Goal: Task Accomplishment & Management: Use online tool/utility

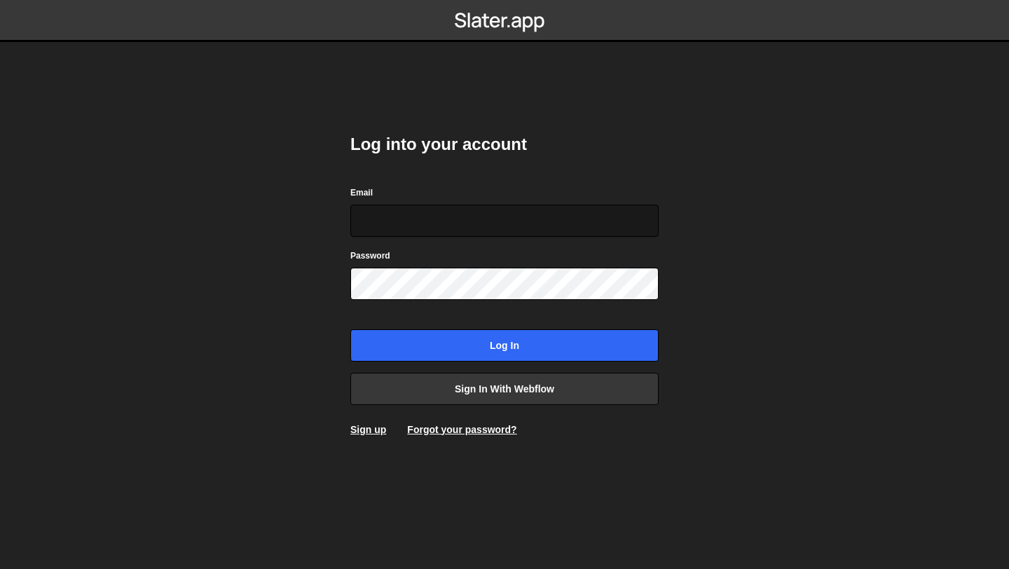
click at [476, 230] on input "Email" at bounding box center [504, 221] width 308 height 32
type input "dev@lisi.no"
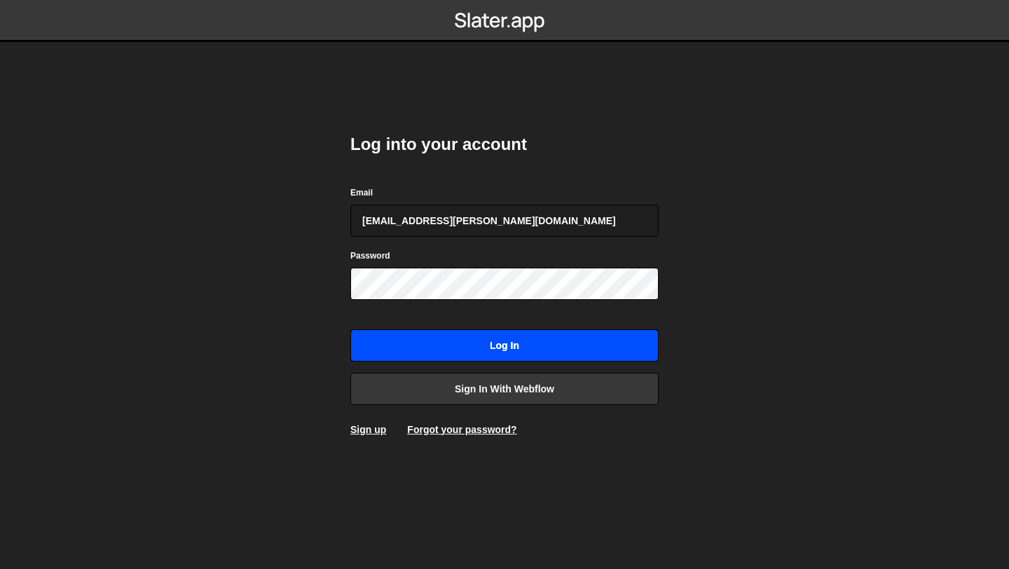
click at [448, 339] on input "Log in" at bounding box center [504, 345] width 308 height 32
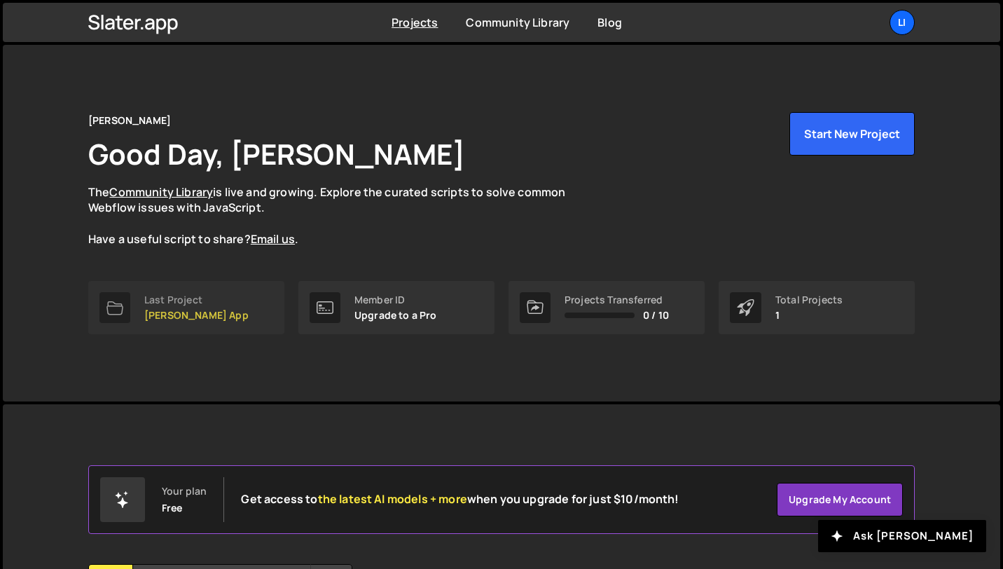
click at [200, 324] on link "Last Project Lisi App" at bounding box center [186, 307] width 196 height 53
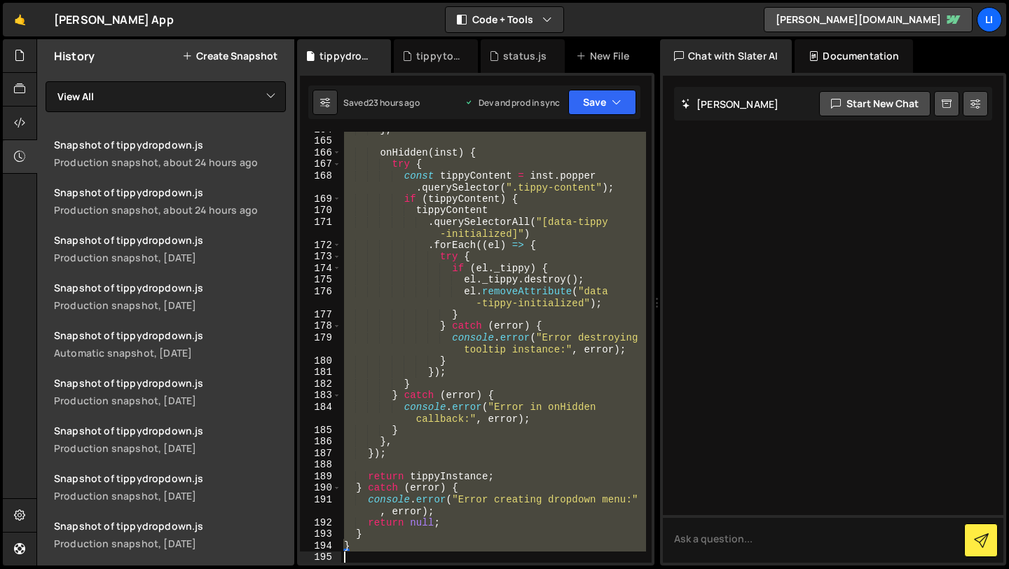
scroll to position [2377, 0]
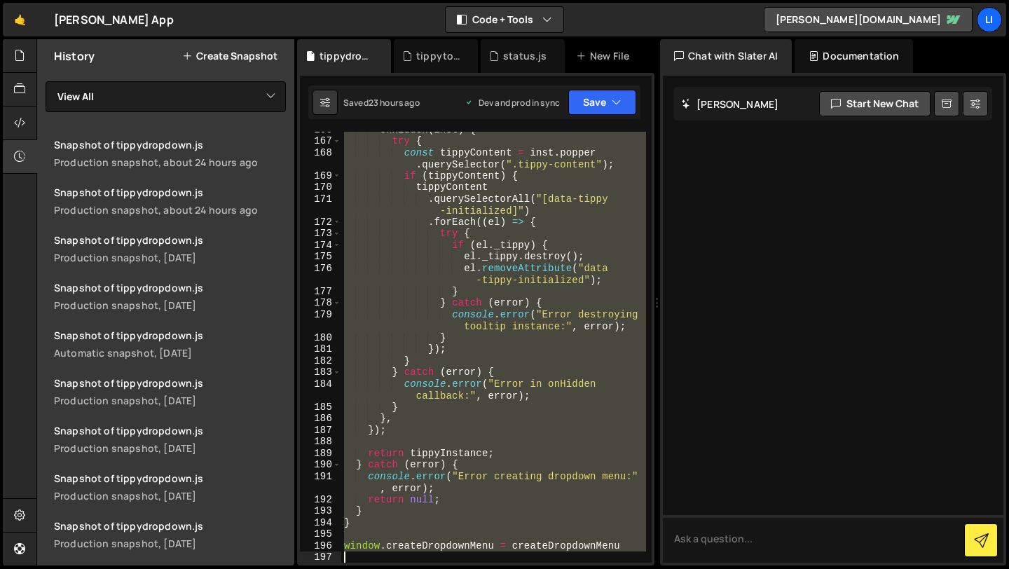
drag, startPoint x: 345, startPoint y: 244, endPoint x: 471, endPoint y: 568, distance: 347.1
click at [471, 568] on div "Hold on a sec... Are you certain you wish to leave this page? Any changes you'v…" at bounding box center [504, 284] width 1009 height 569
click at [551, 321] on div "onHidden ( inst ) { try { const tippyContent = inst . popper . querySelector ( …" at bounding box center [493, 347] width 305 height 431
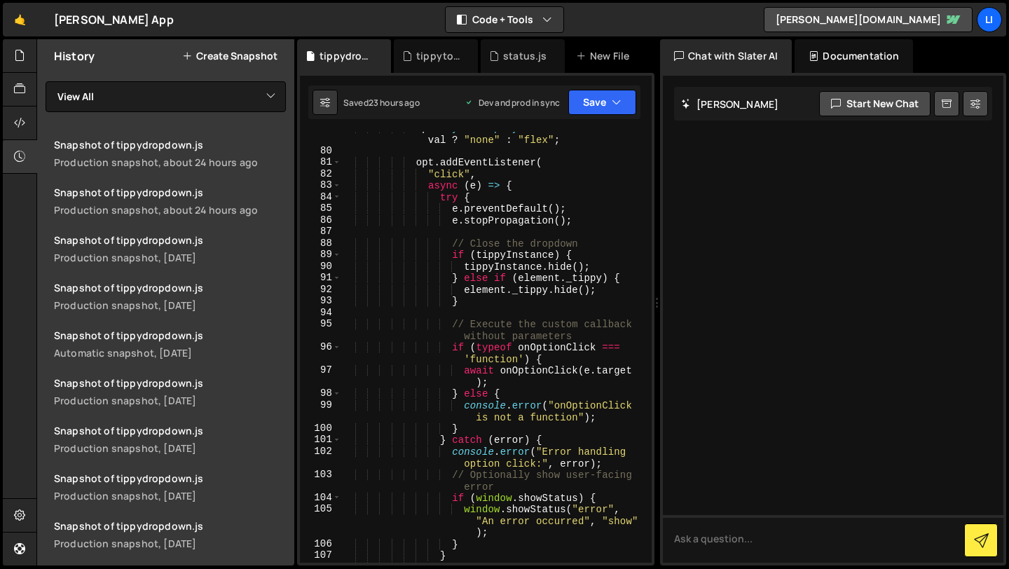
scroll to position [1214, 0]
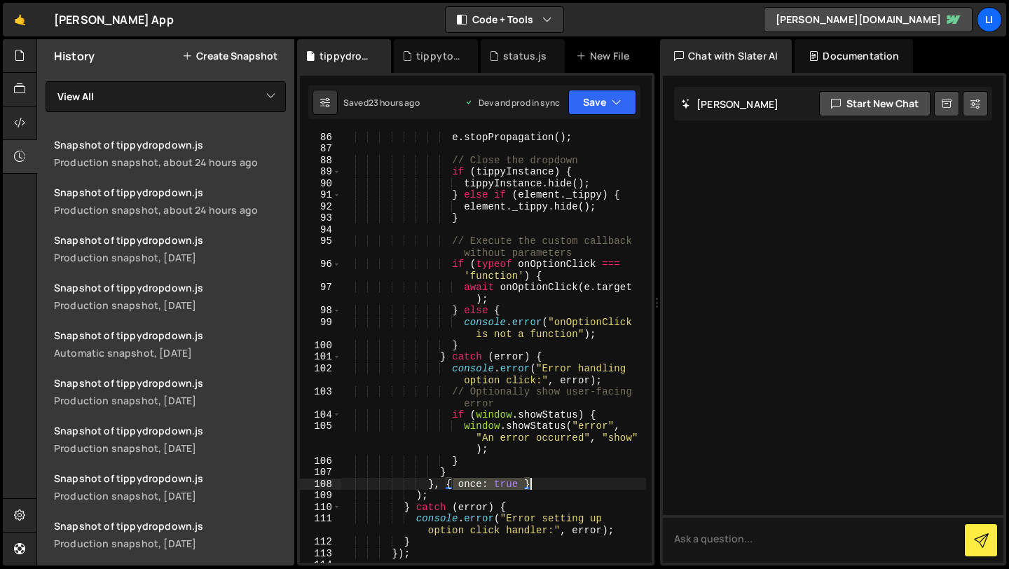
drag, startPoint x: 450, startPoint y: 485, endPoint x: 546, endPoint y: 487, distance: 96.7
click at [546, 487] on div "e . stopPropagation ( ) ; // Close the dropdown if ( tippyInstance ) { tippyIns…" at bounding box center [493, 358] width 305 height 454
click at [595, 106] on button "Save" at bounding box center [602, 102] width 68 height 25
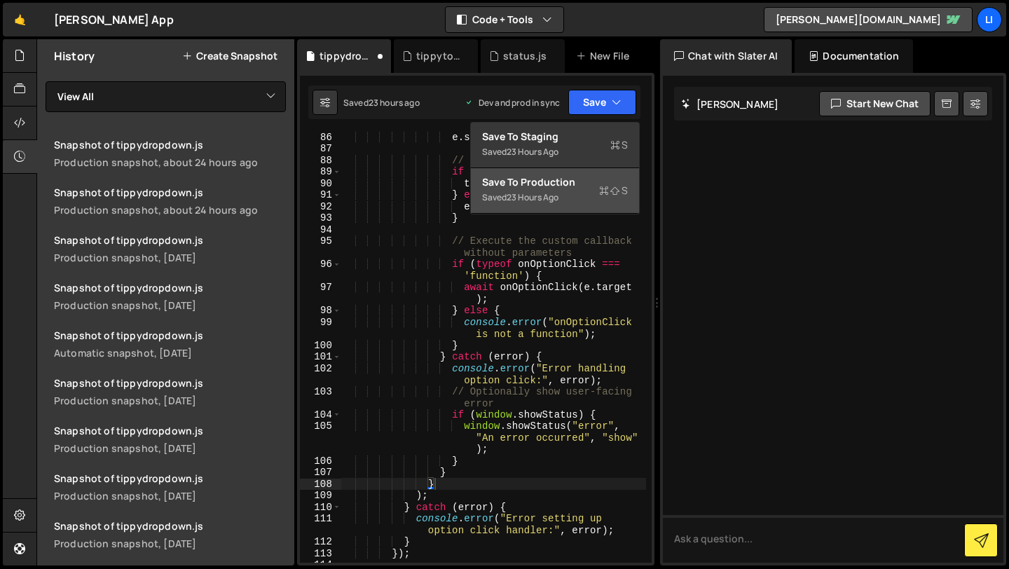
click at [558, 181] on div "Save to Production S" at bounding box center [555, 182] width 146 height 14
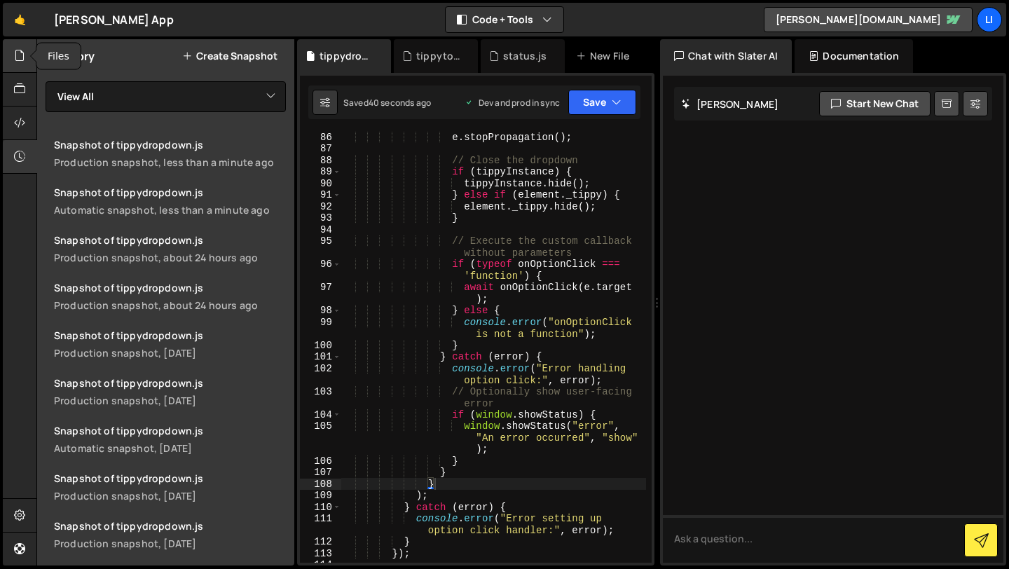
click at [20, 64] on div at bounding box center [20, 56] width 34 height 34
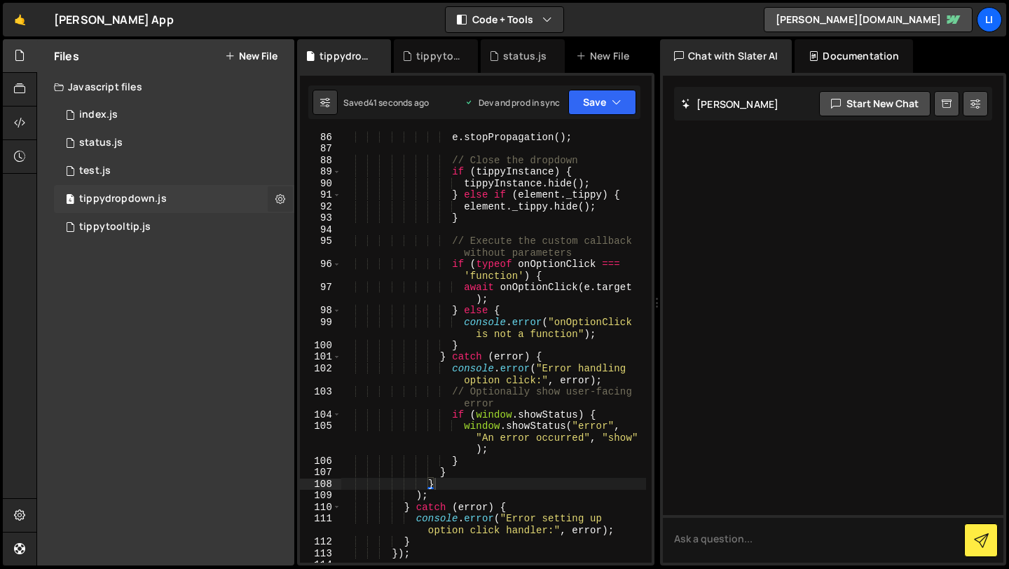
click at [283, 201] on icon at bounding box center [280, 198] width 10 height 13
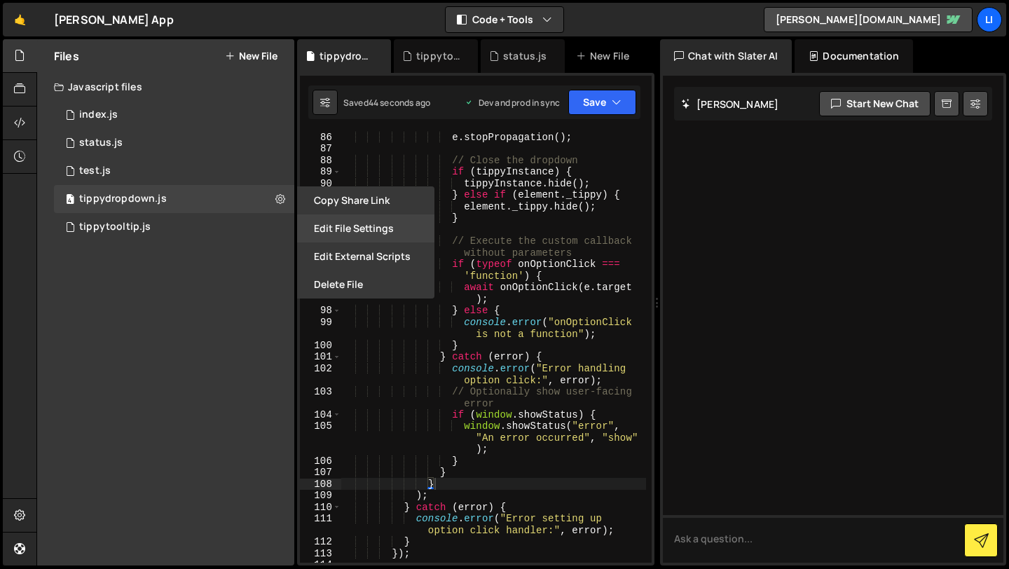
click at [352, 231] on button "Edit File Settings" at bounding box center [365, 228] width 137 height 28
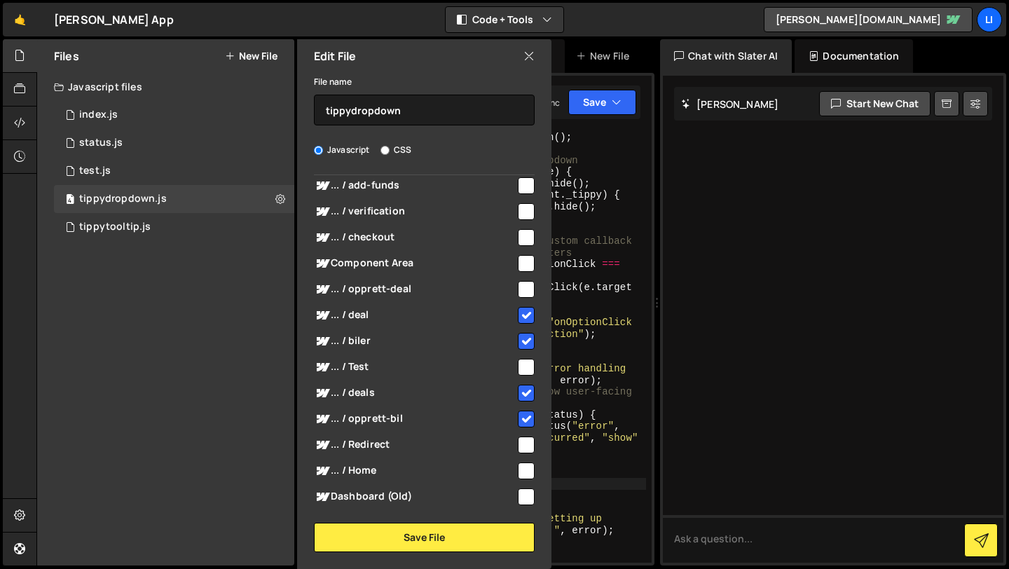
scroll to position [380, 0]
type textarea "await onOptionClick(e.target);"
click at [603, 293] on div "e . stopPropagation ( ) ; // Close the dropdown if ( tippyInstance ) { tippyIns…" at bounding box center [493, 358] width 305 height 454
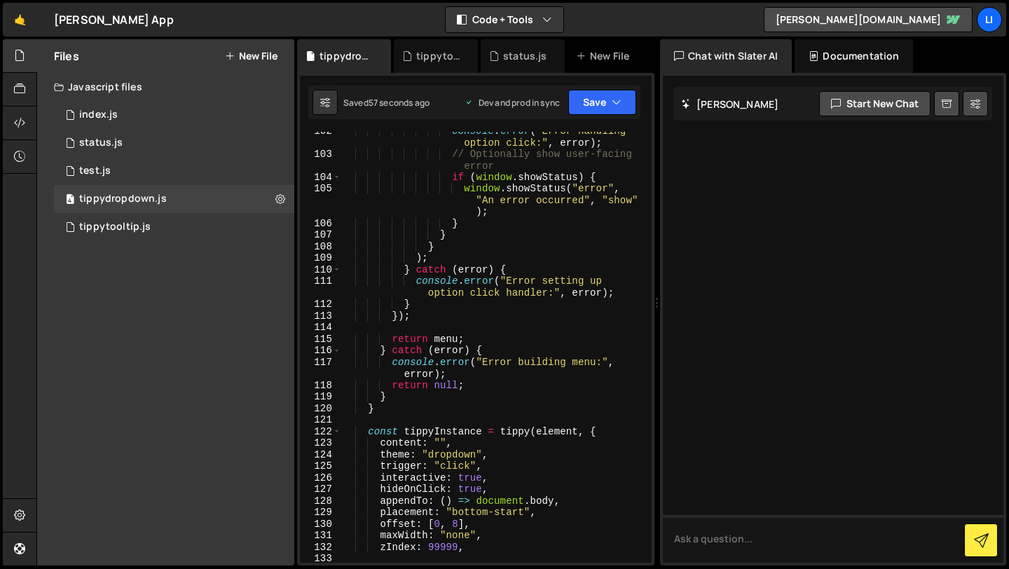
scroll to position [1456, 0]
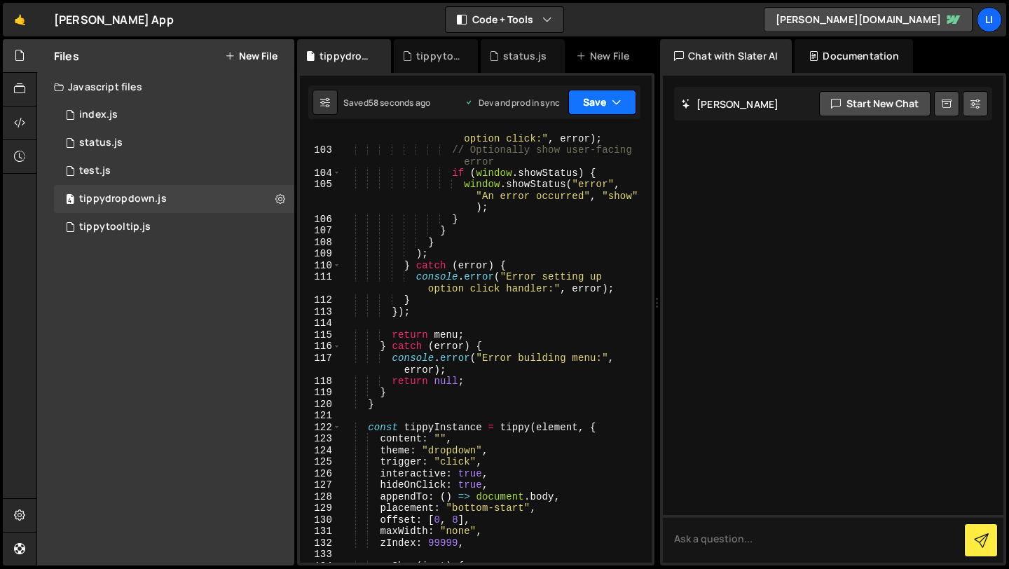
click at [609, 96] on button "Save" at bounding box center [602, 102] width 68 height 25
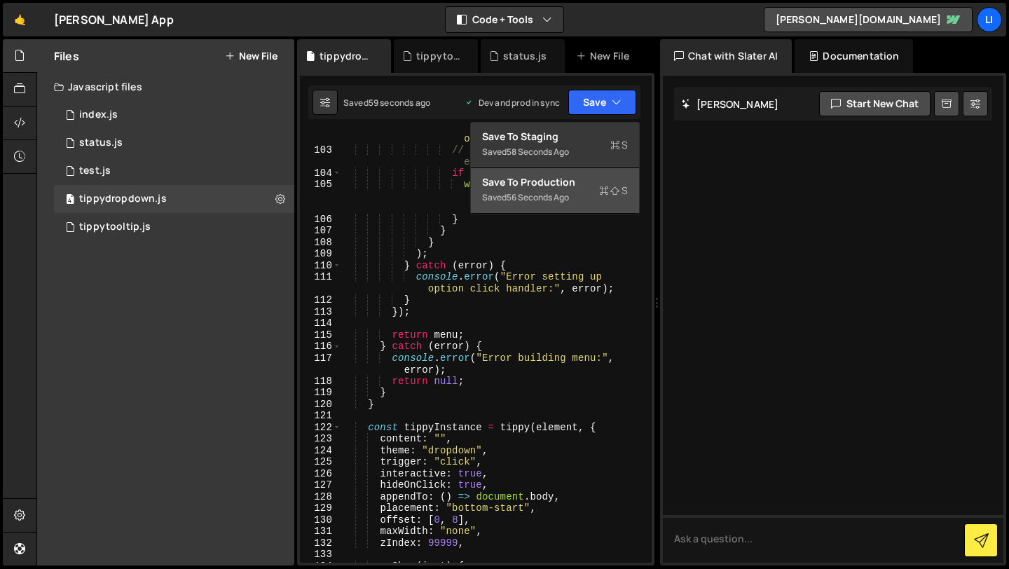
click at [573, 193] on div "Saved 56 seconds ago" at bounding box center [555, 197] width 146 height 17
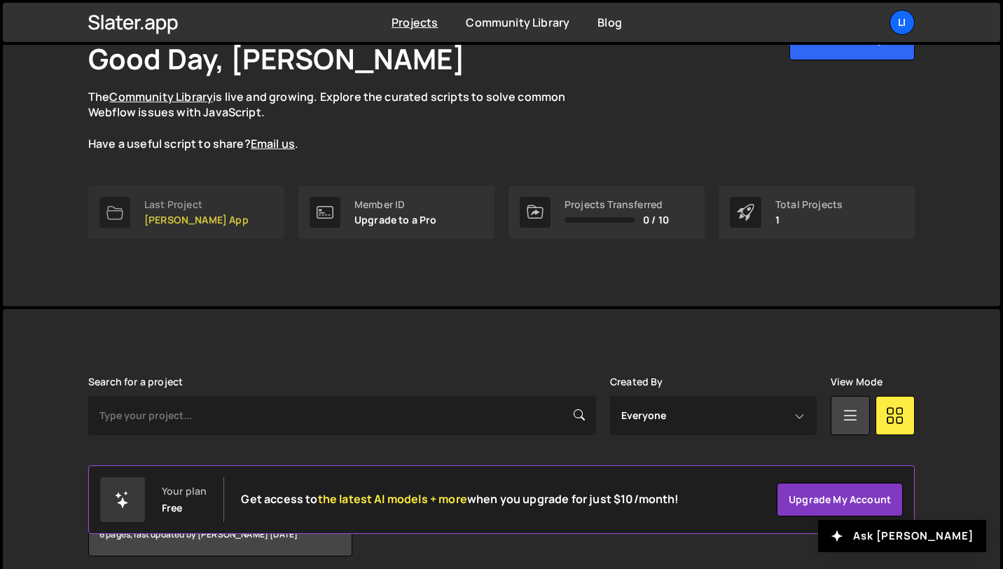
scroll to position [152, 0]
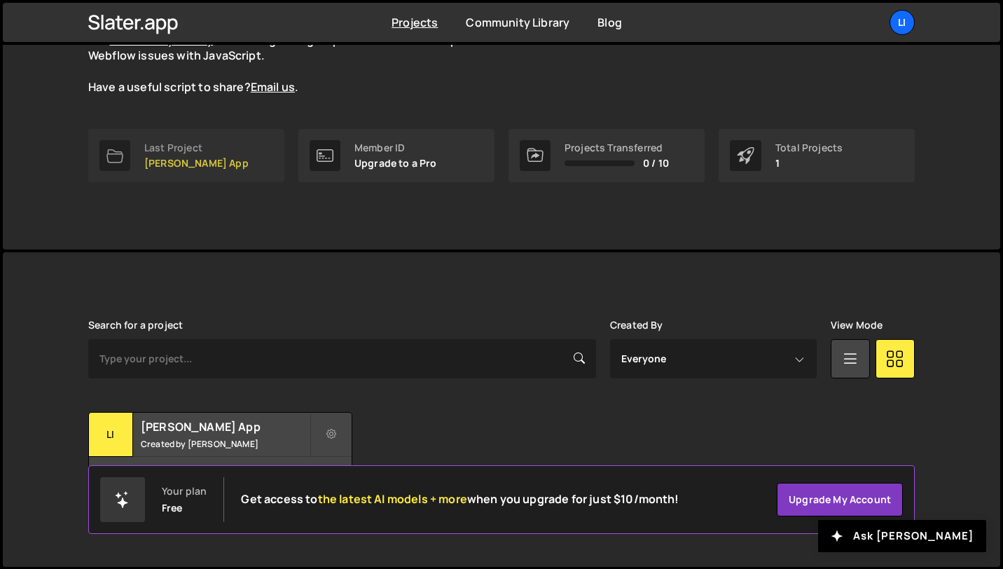
click at [210, 171] on link "Last Project Lisi App" at bounding box center [186, 155] width 196 height 53
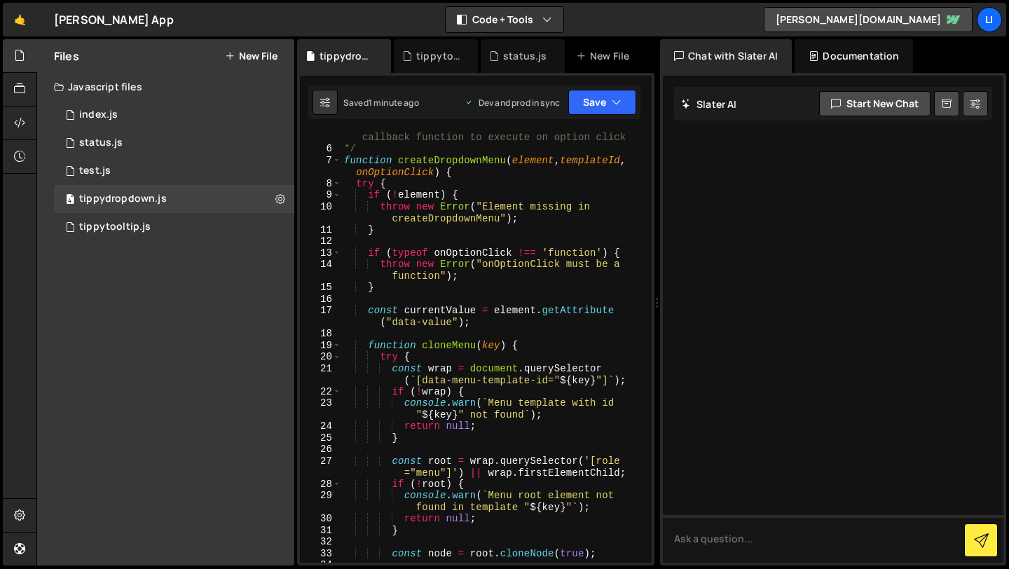
scroll to position [100, 0]
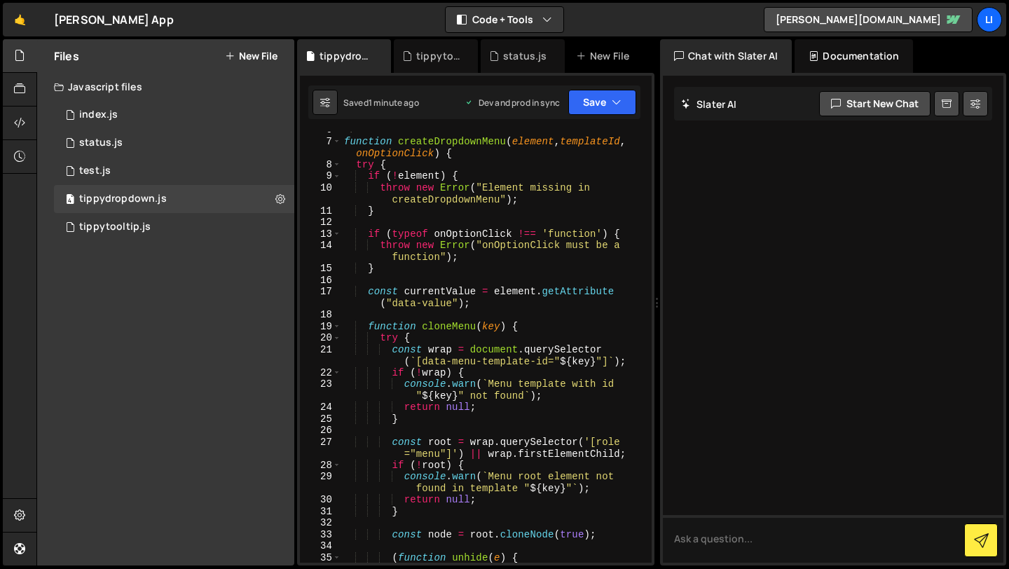
click at [492, 318] on div "*/ function createDropdownMenu ( element , templateId , onOptionClick ) { try {…" at bounding box center [493, 351] width 305 height 454
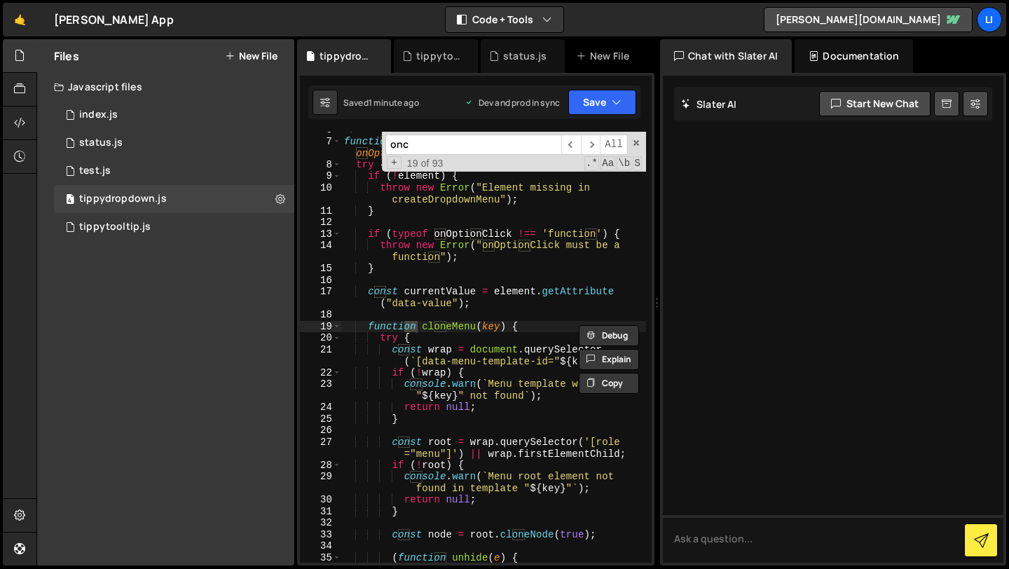
scroll to position [1137, 0]
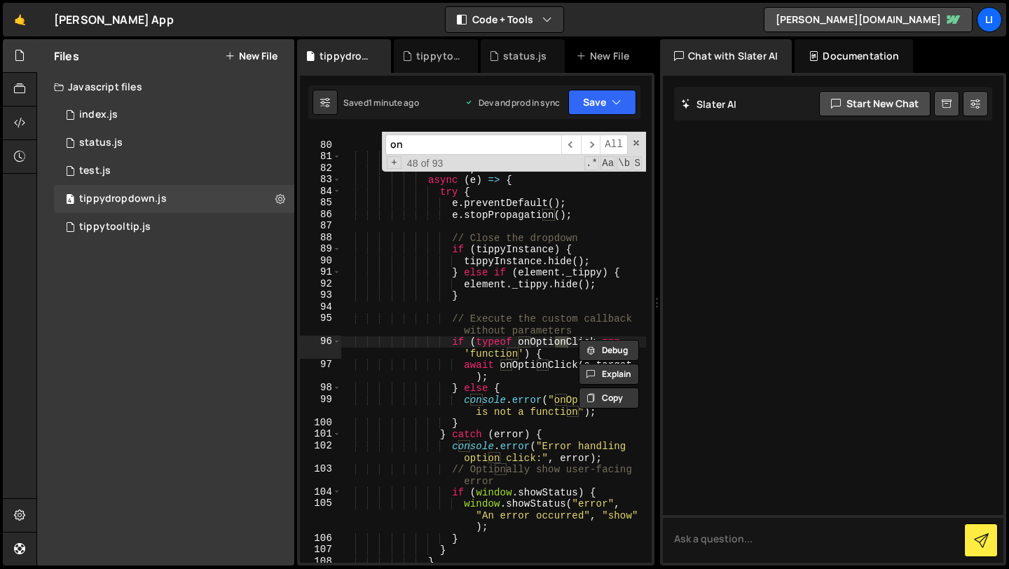
type input "o"
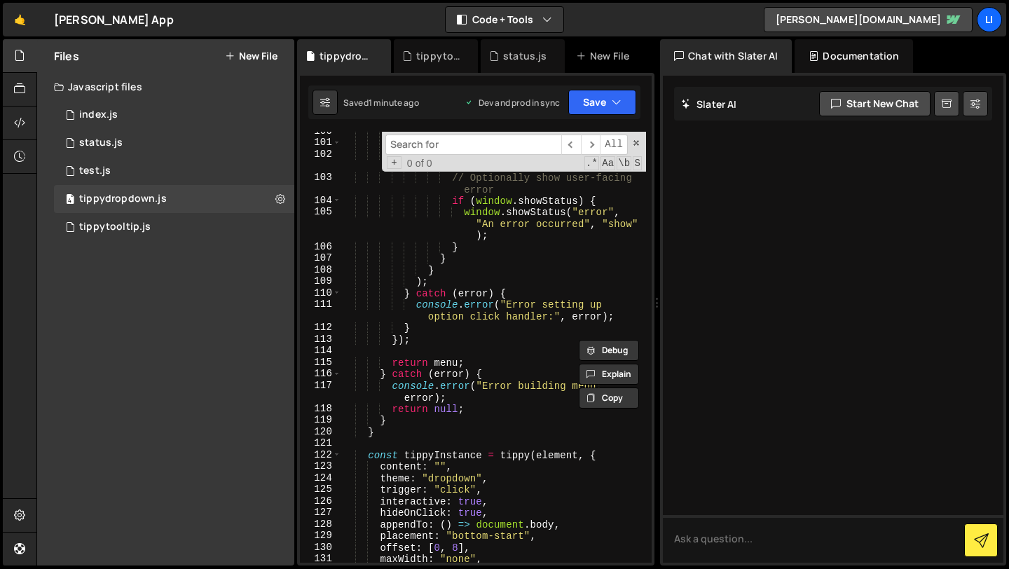
click at [460, 394] on div "} } catch ( error ) { console . error ( "Error handling option click:" , error …" at bounding box center [493, 352] width 305 height 454
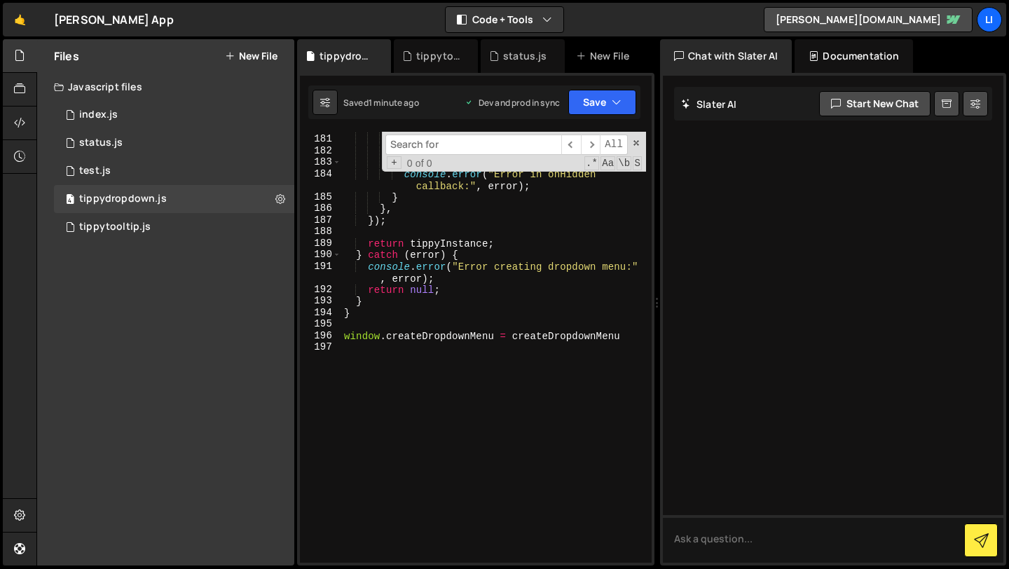
scroll to position [2588, 0]
click at [626, 336] on div "} }) ; } } catch ( error ) { console . error ( "Error in onHidden callback:" , …" at bounding box center [493, 349] width 305 height 454
click at [637, 143] on span at bounding box center [636, 143] width 10 height 10
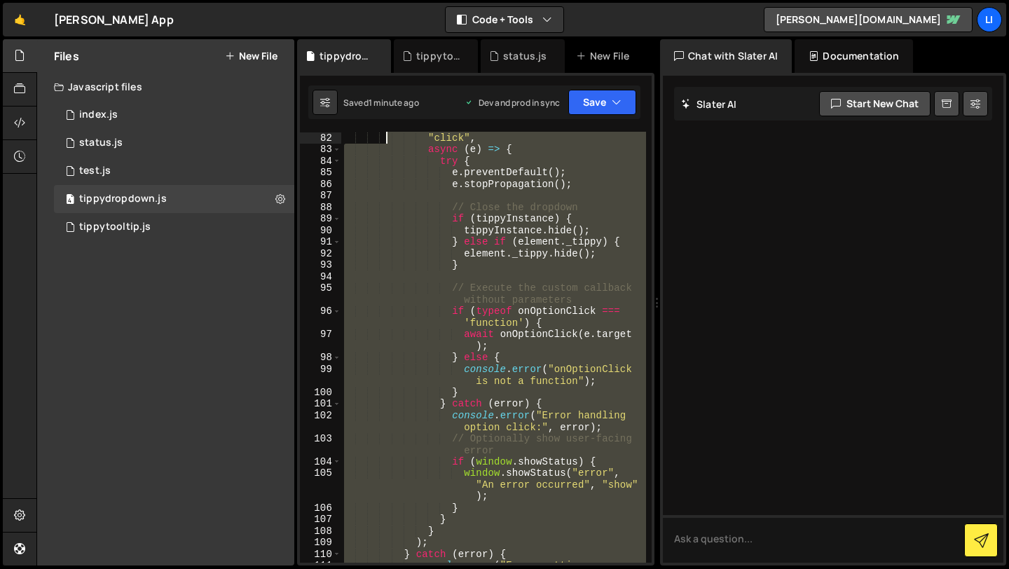
scroll to position [0, 0]
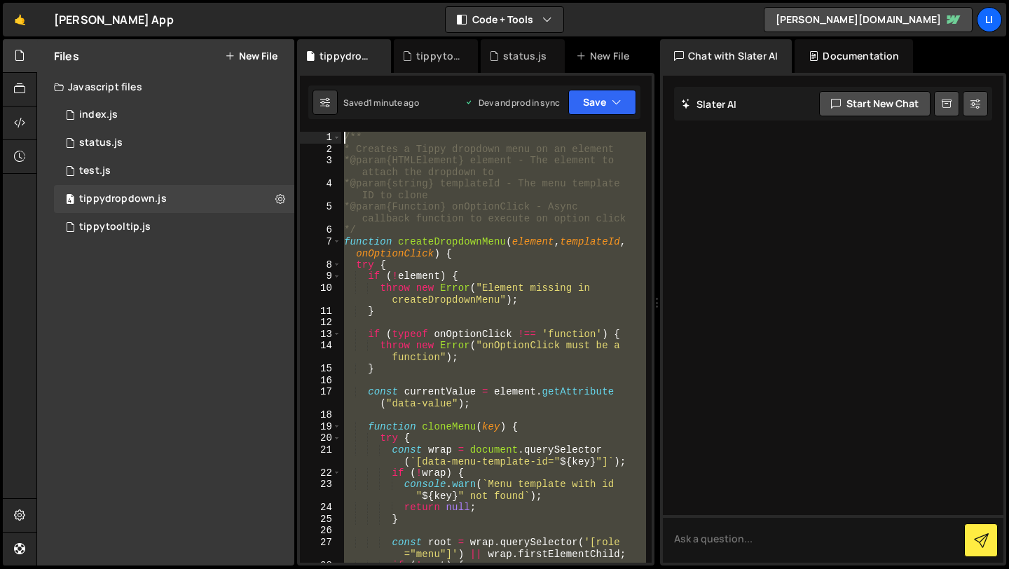
drag, startPoint x: 627, startPoint y: 335, endPoint x: 388, endPoint y: -62, distance: 462.9
click at [388, 0] on html "Projects Community Library Blog Li Projects Your Teams Account Upgrade Logout" at bounding box center [504, 284] width 1009 height 569
click at [526, 268] on div "/** * Creates a Tippy dropdown menu on an element * @param {HTMLElement} elemen…" at bounding box center [493, 347] width 305 height 431
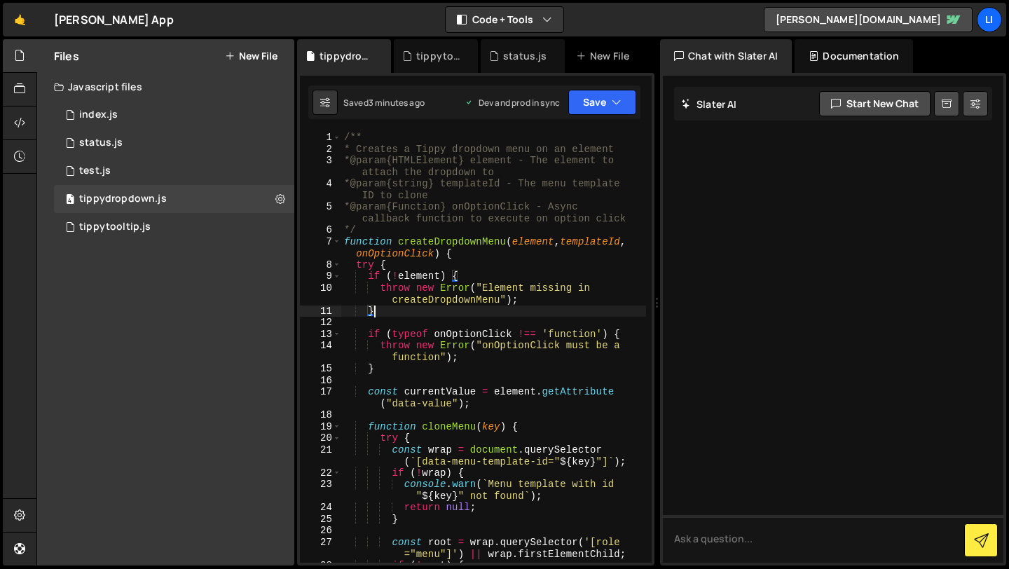
click at [394, 309] on div "/** * Creates a Tippy dropdown menu on an element * @param {HTMLElement} elemen…" at bounding box center [493, 365] width 305 height 466
click at [398, 362] on div "/** * Creates a Tippy dropdown menu on an element * @param {HTMLElement} elemen…" at bounding box center [493, 365] width 305 height 466
click at [381, 371] on div "/** * Creates a Tippy dropdown menu on an element * @param {HTMLElement} elemen…" at bounding box center [493, 365] width 305 height 466
type textarea "}"
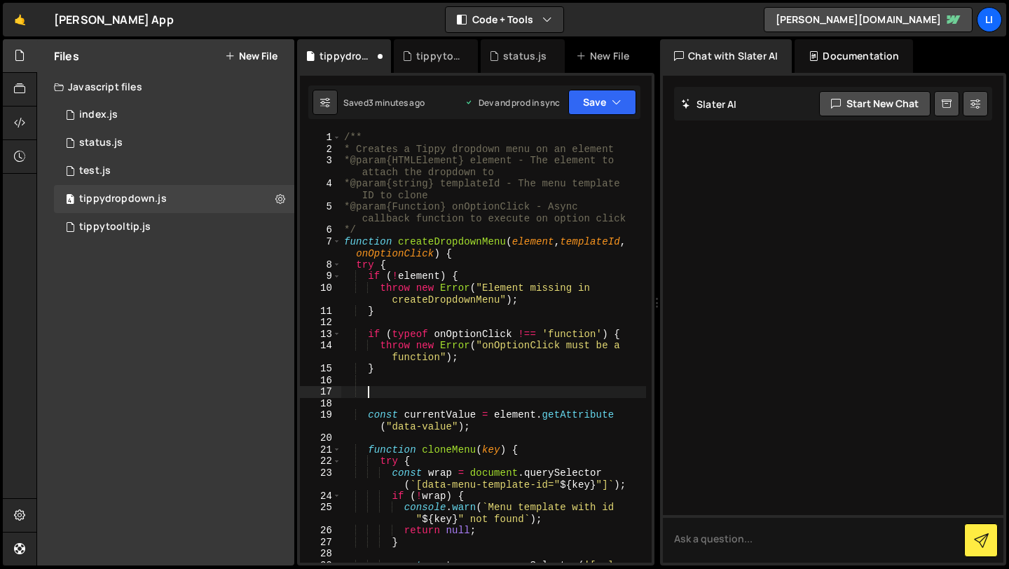
paste textarea "}"
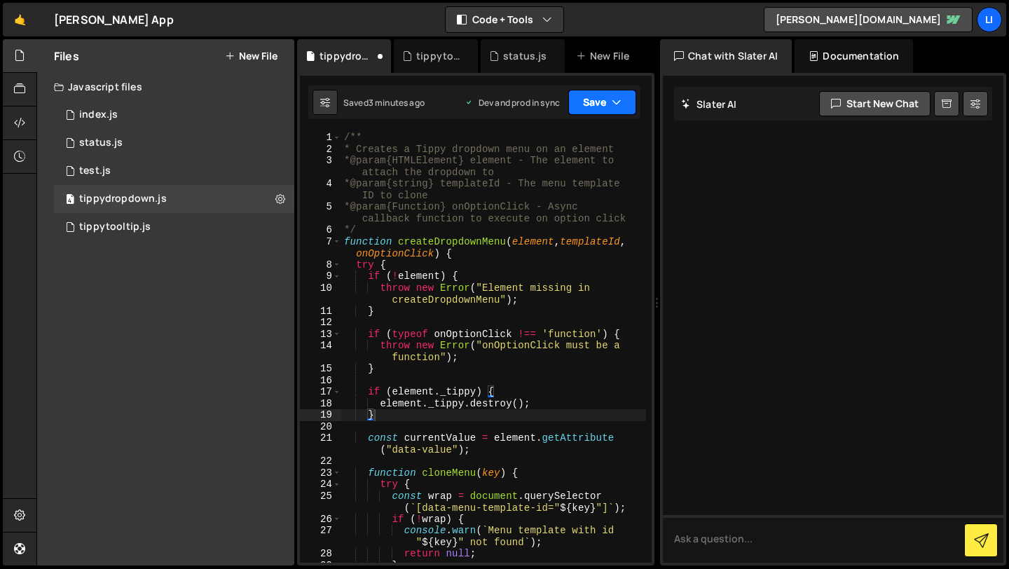
click at [609, 104] on button "Save" at bounding box center [602, 102] width 68 height 25
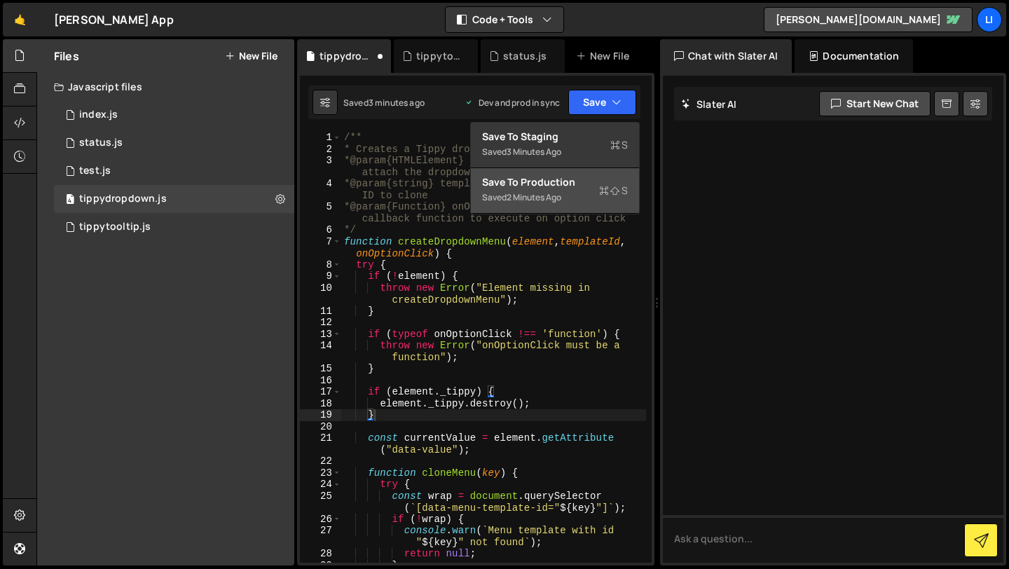
click at [553, 189] on div "Saved 2 minutes ago" at bounding box center [555, 197] width 146 height 17
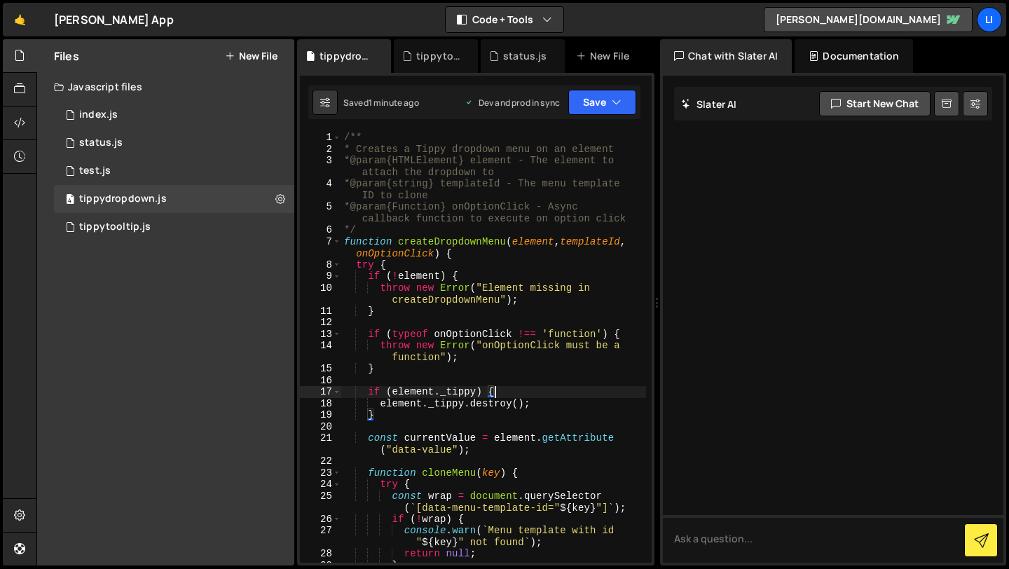
click at [520, 393] on div "/** * Creates a Tippy dropdown menu on an element * @param {HTMLElement} elemen…" at bounding box center [493, 359] width 305 height 454
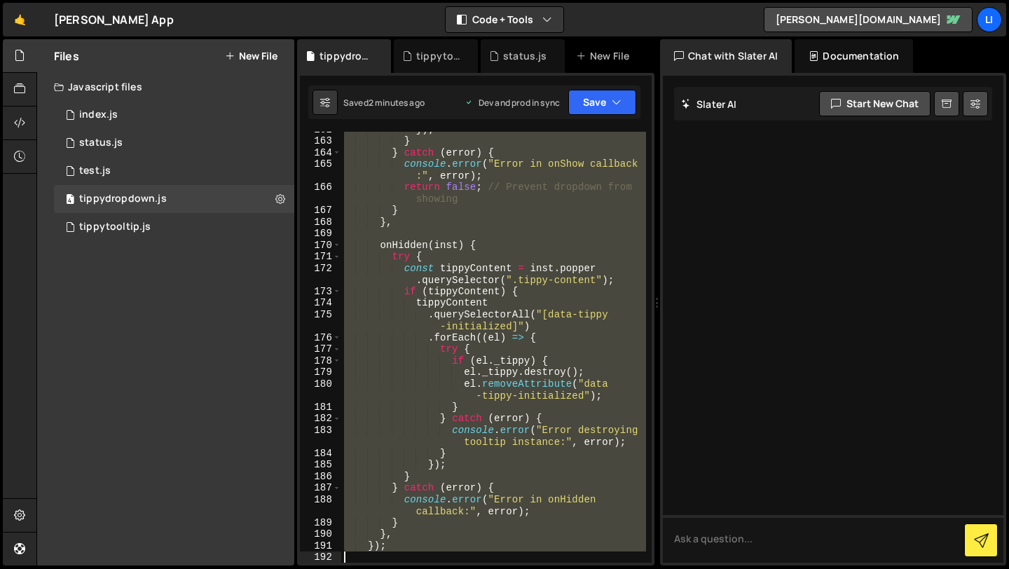
scroll to position [2424, 0]
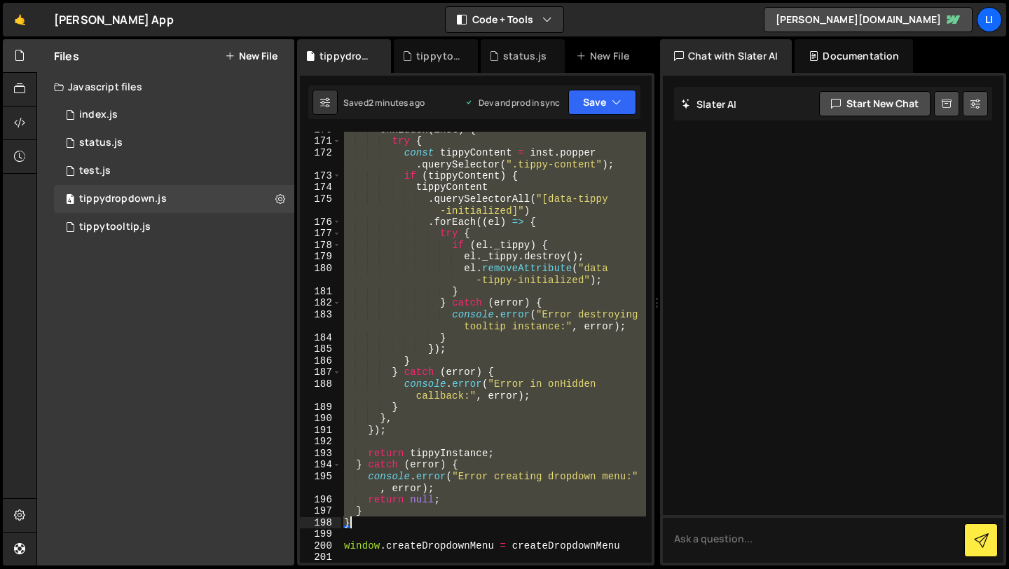
drag, startPoint x: 347, startPoint y: 242, endPoint x: 460, endPoint y: 527, distance: 306.8
click at [460, 527] on div "onHidden ( inst ) { try { const tippyContent = inst . popper . querySelector ( …" at bounding box center [493, 350] width 305 height 454
type textarea "} }"
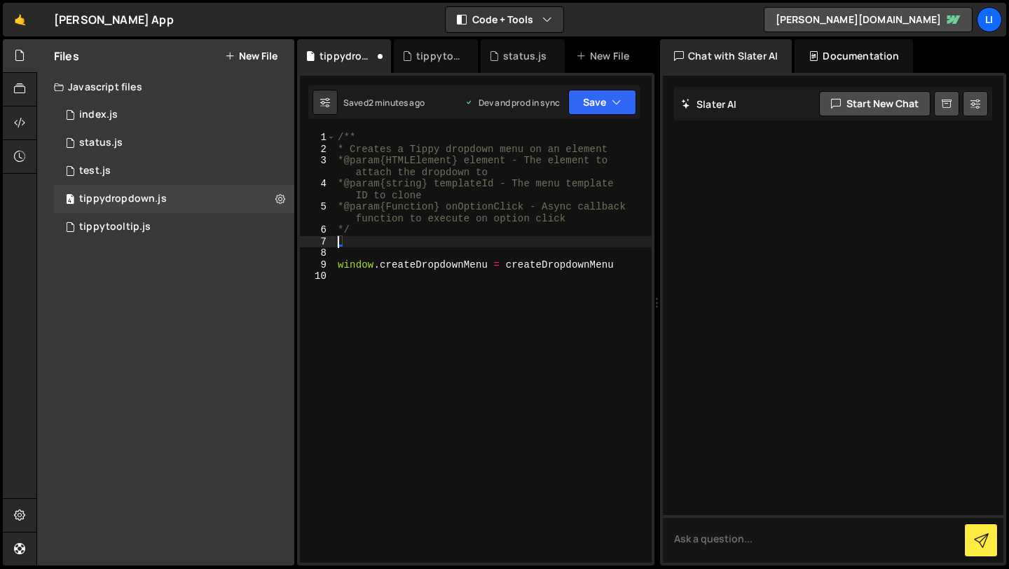
scroll to position [0, 0]
paste textarea "// ... rest of your code stays the same"
type textarea "// ... rest of your code stays the same"
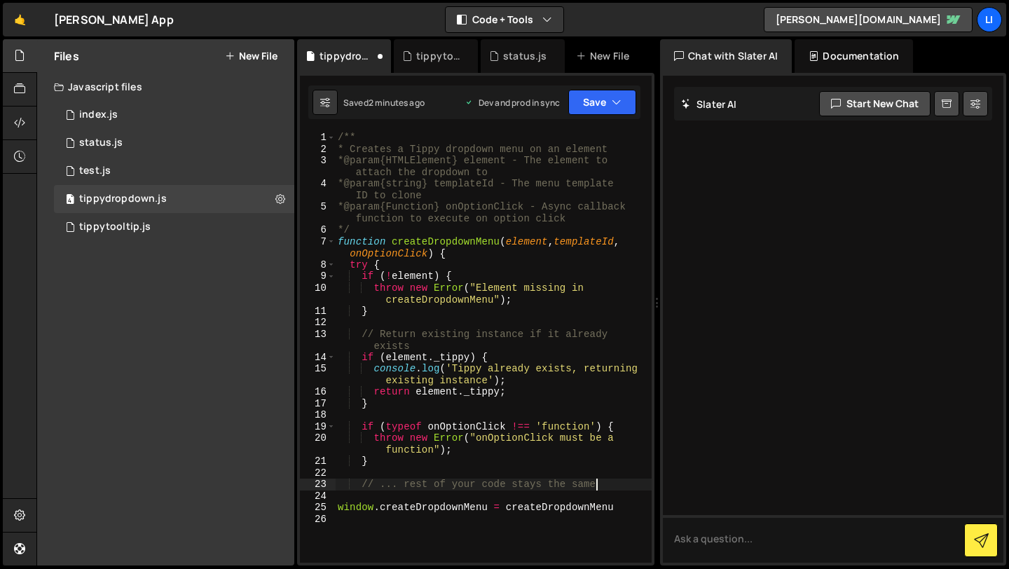
click at [492, 320] on div "/** * Creates a Tippy dropdown menu on an element * @param {HTMLElement} elemen…" at bounding box center [493, 359] width 317 height 454
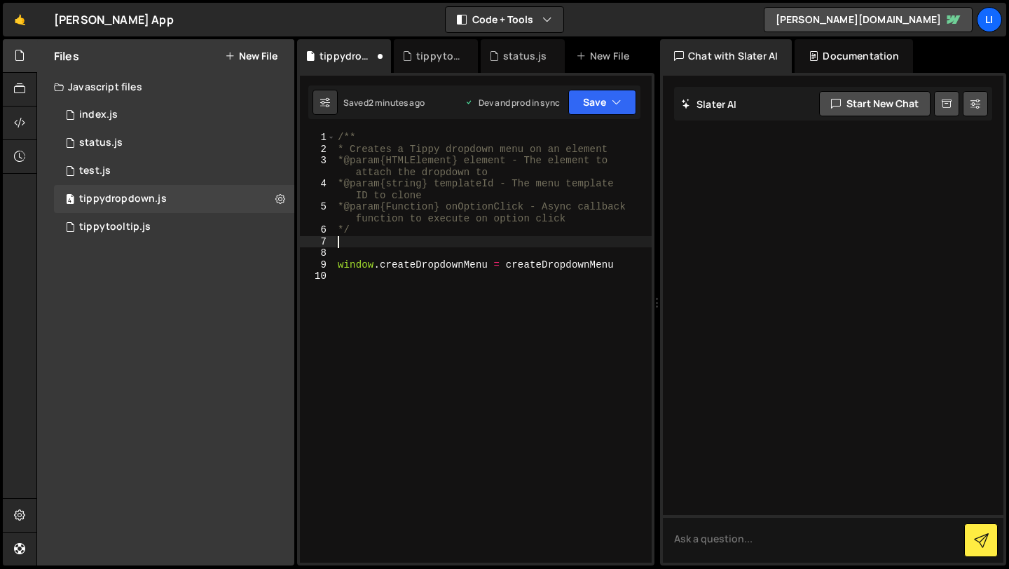
scroll to position [2570, 0]
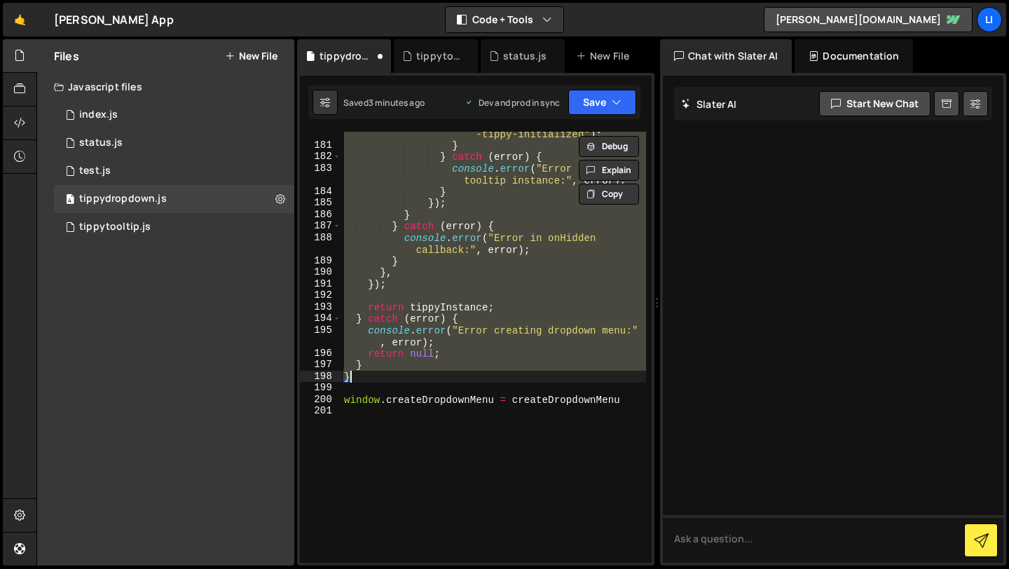
click at [541, 228] on div "el . removeAttribute ( "data -tippy-initialized" ) ; } } catch ( error ) { cons…" at bounding box center [493, 347] width 305 height 431
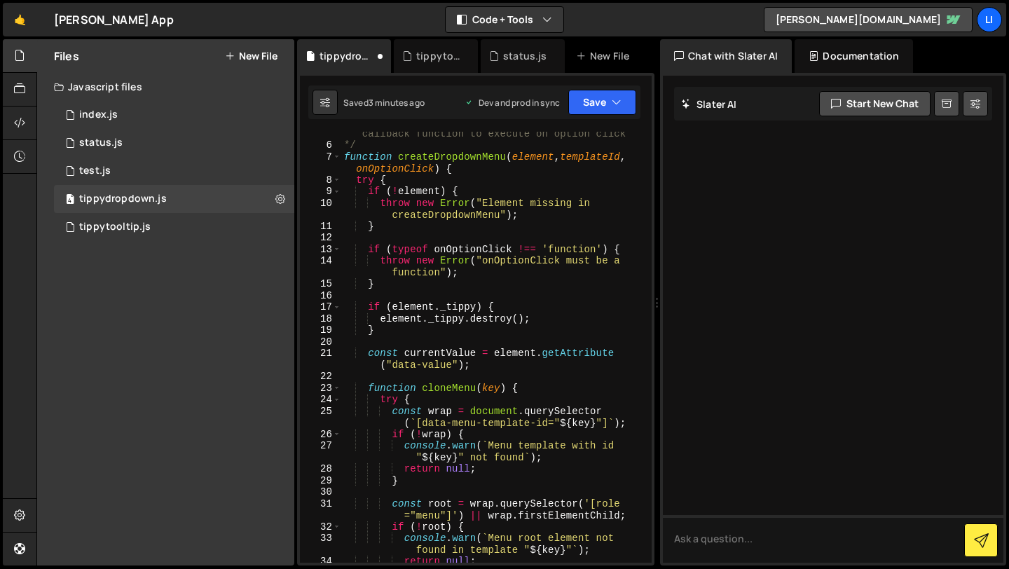
scroll to position [104, 0]
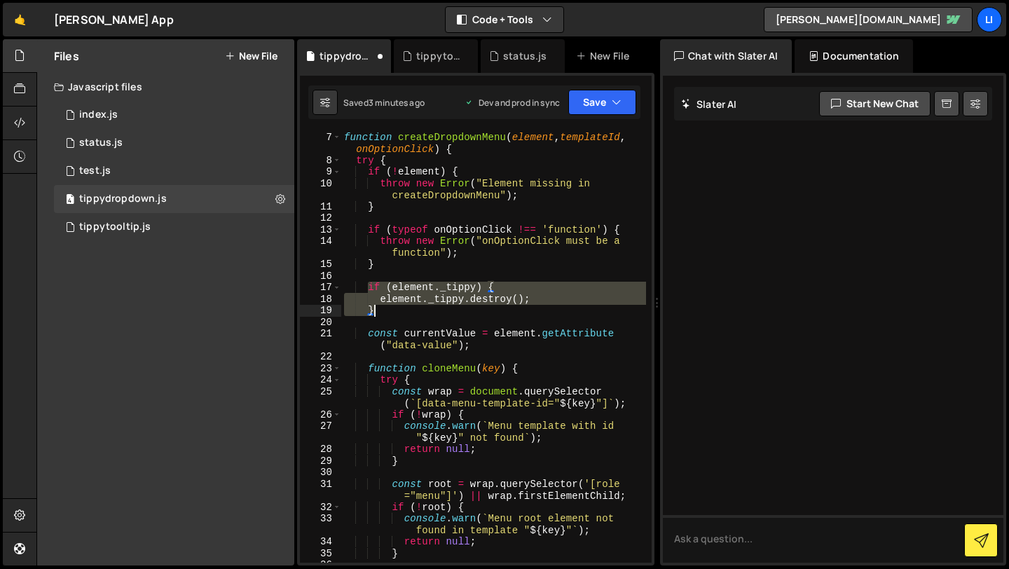
drag, startPoint x: 366, startPoint y: 286, endPoint x: 385, endPoint y: 305, distance: 26.7
click at [385, 307] on div "function createDropdownMenu ( element , templateId , onOptionClick ) { try { if…" at bounding box center [493, 364] width 305 height 466
paste textarea
type textarea "}"
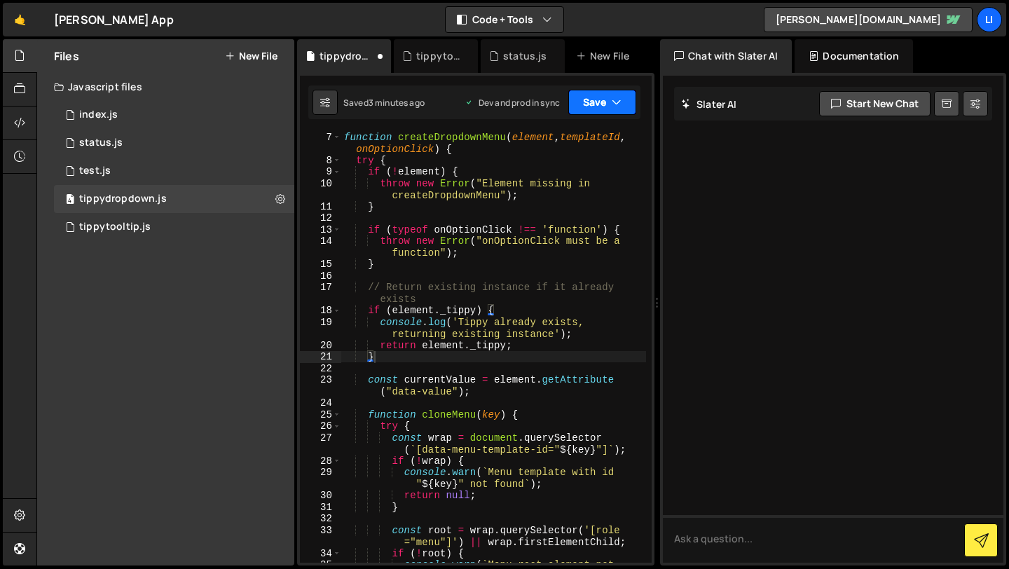
click at [607, 102] on button "Save" at bounding box center [602, 102] width 68 height 25
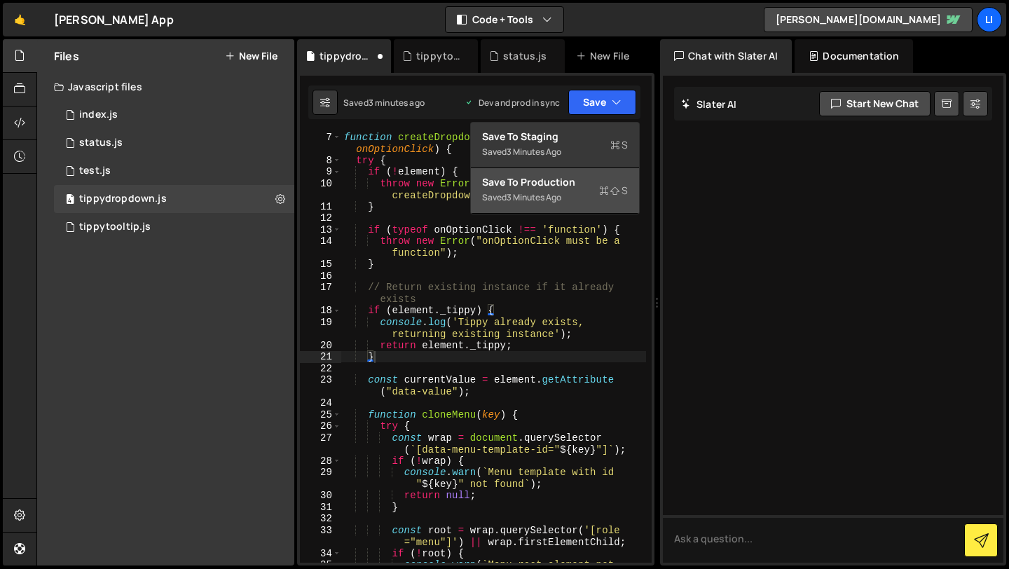
click at [565, 187] on div "Save to Production S" at bounding box center [555, 182] width 146 height 14
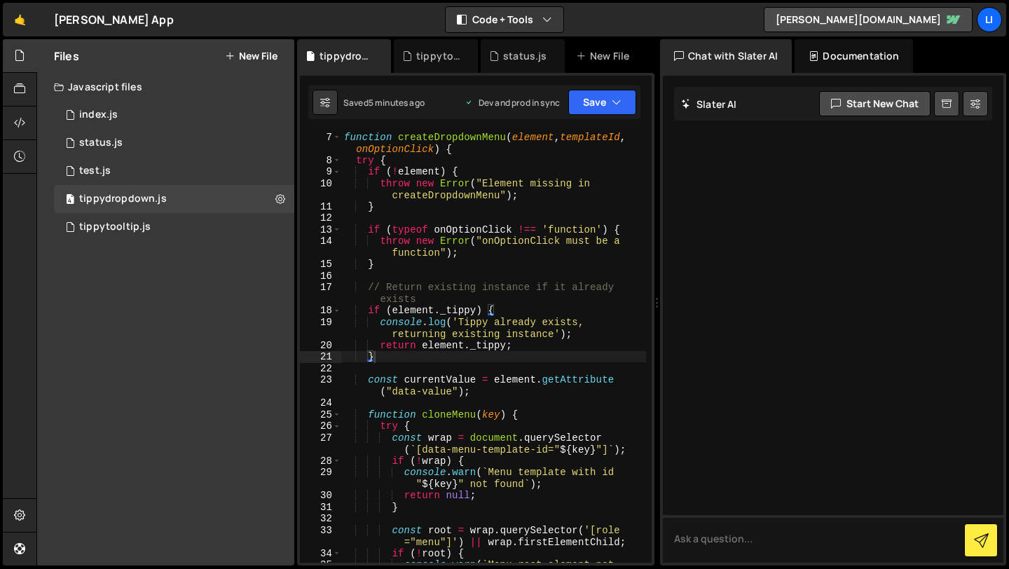
click at [479, 273] on div "function createDropdownMenu ( element , templateId , onOptionClick ) { try { if…" at bounding box center [493, 369] width 305 height 477
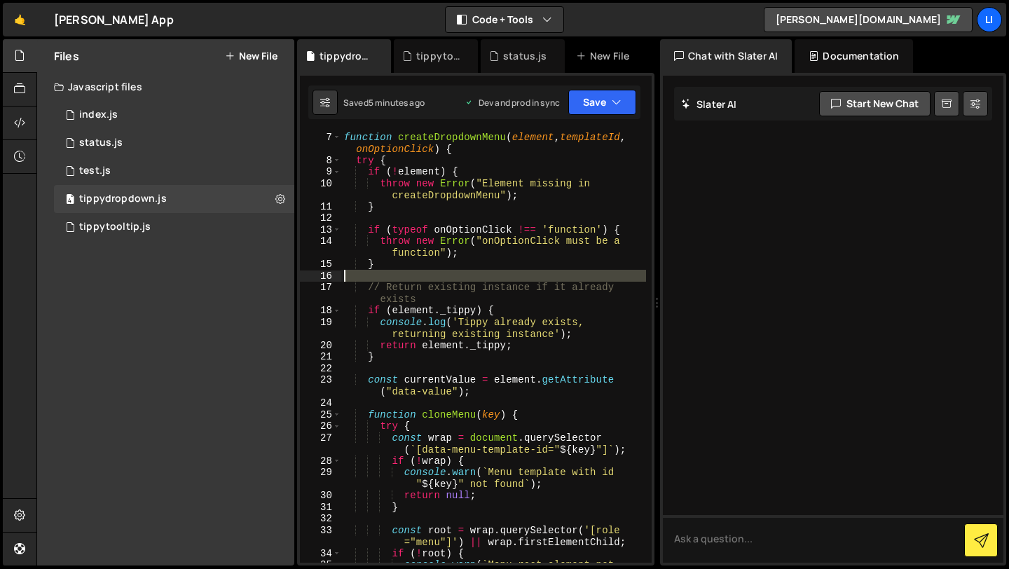
click at [479, 273] on div "function createDropdownMenu ( element , templateId , onOptionClick ) { try { if…" at bounding box center [493, 369] width 305 height 477
type textarea "window.createDropdownMenu = createDropdownMenu"
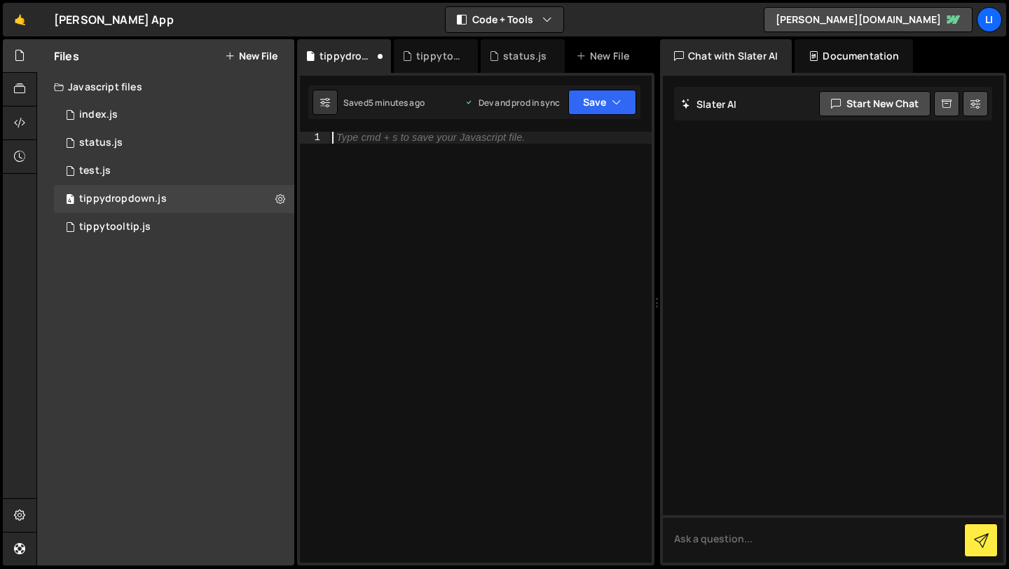
paste textarea "window.createDropdownMenu = createDropdownMenu;"
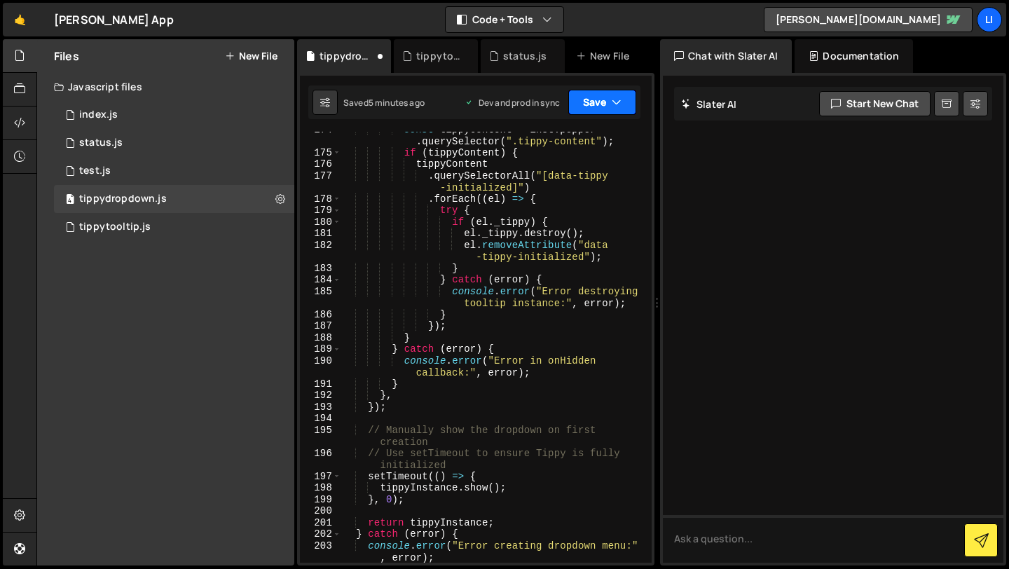
click at [594, 95] on button "Save" at bounding box center [602, 102] width 68 height 25
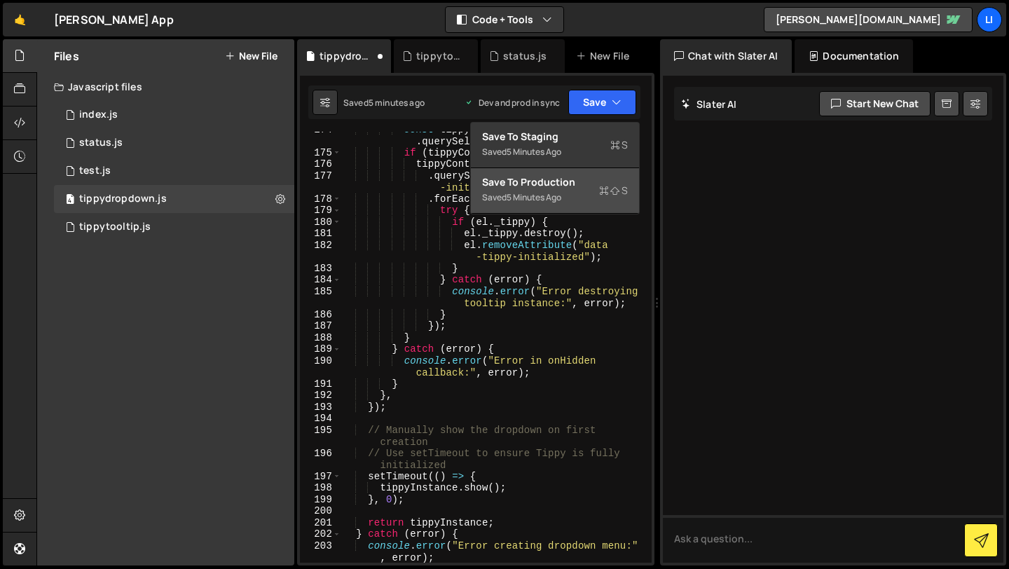
click at [543, 191] on div "Saved 5 minutes ago" at bounding box center [555, 197] width 146 height 17
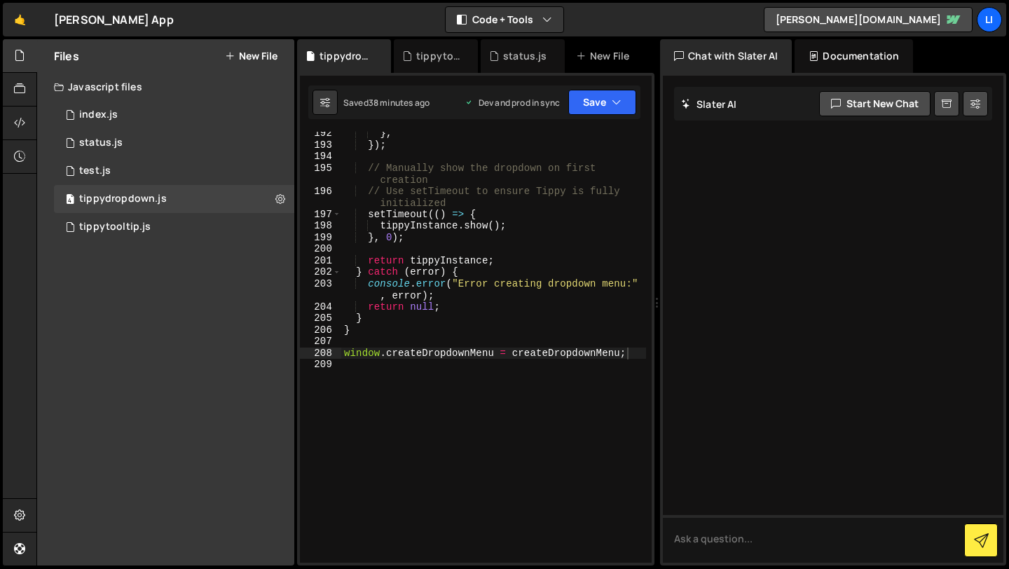
type textarea "console.error("Error creating dropdown menu:", error);"
click at [513, 285] on div "} , }) ; // Manually show the dropdown on first creation // Use setTimeout to e…" at bounding box center [493, 354] width 305 height 454
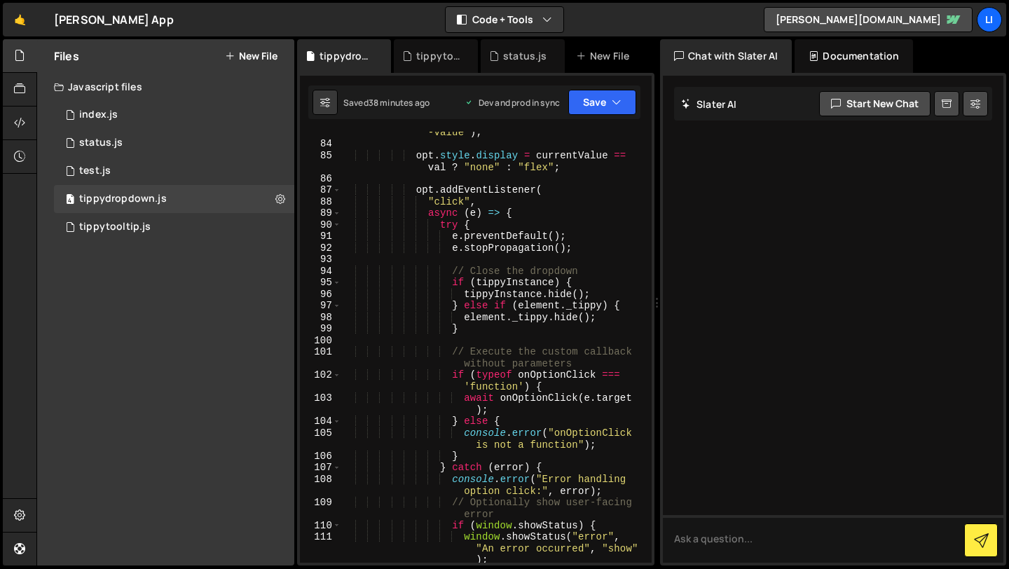
scroll to position [1193, 0]
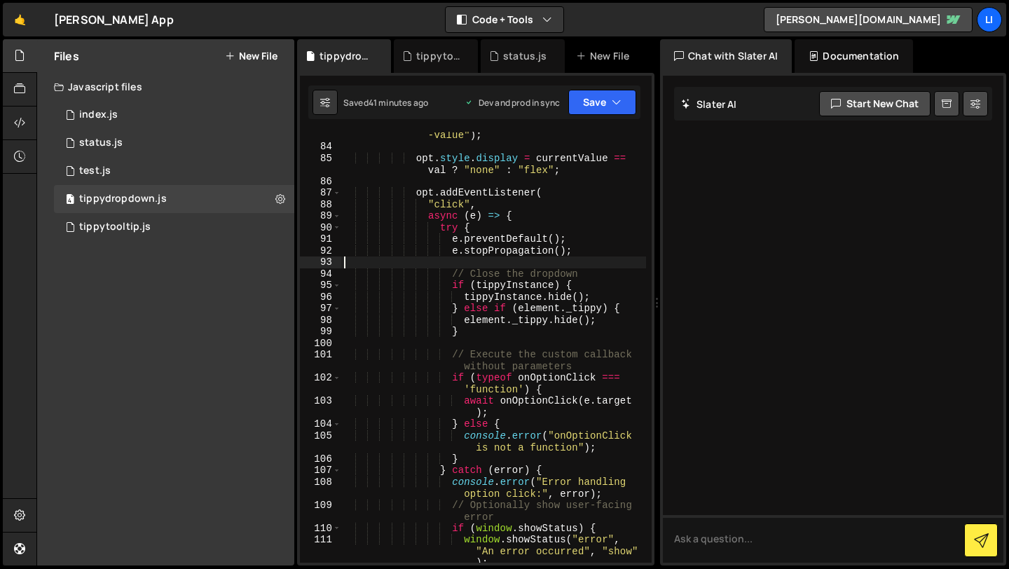
click at [551, 262] on div "const val = opt . getAttribute ( "data -value" ) ; opt . style . display = curr…" at bounding box center [493, 351] width 305 height 466
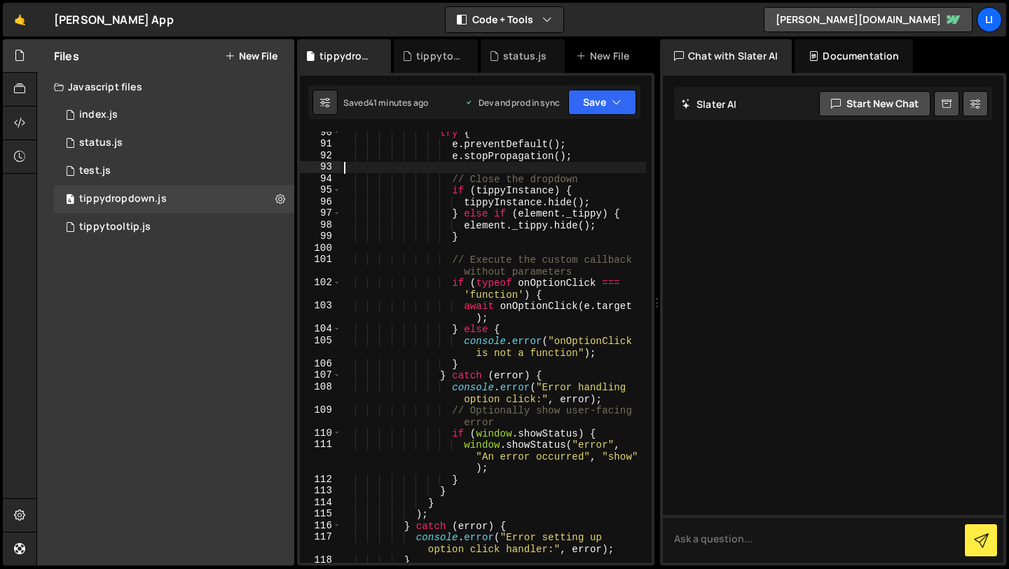
scroll to position [1288, 0]
click at [619, 305] on div "try { e . preventDefault ( ) ; e . stopPropagation ( ) ; // Close the dropdown …" at bounding box center [493, 354] width 305 height 454
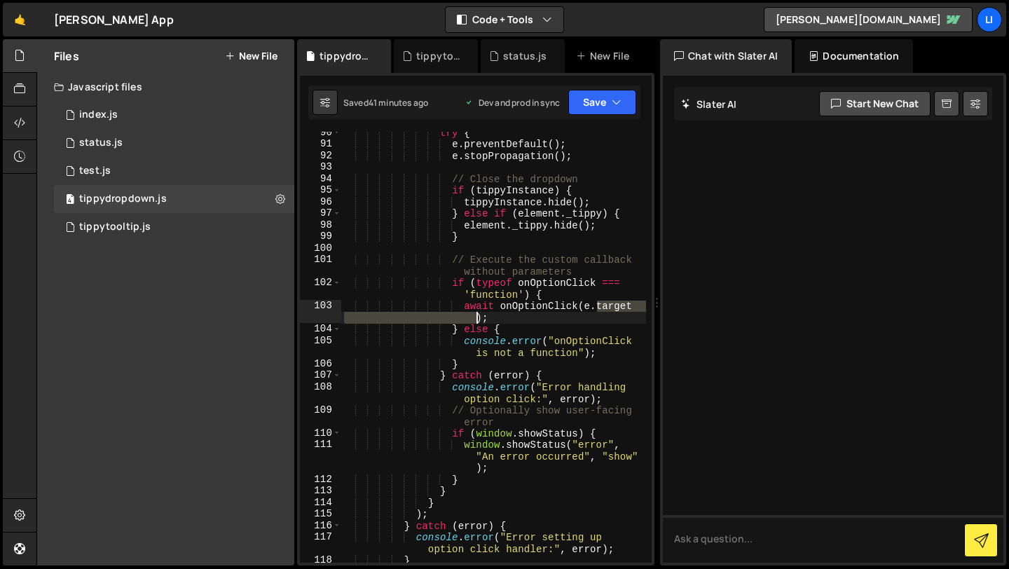
click at [619, 305] on div "try { e . preventDefault ( ) ; e . stopPropagation ( ) ; // Close the dropdown …" at bounding box center [493, 354] width 305 height 454
click at [598, 316] on div "try { e . preventDefault ( ) ; e . stopPropagation ( ) ; // Close the dropdown …" at bounding box center [493, 354] width 305 height 454
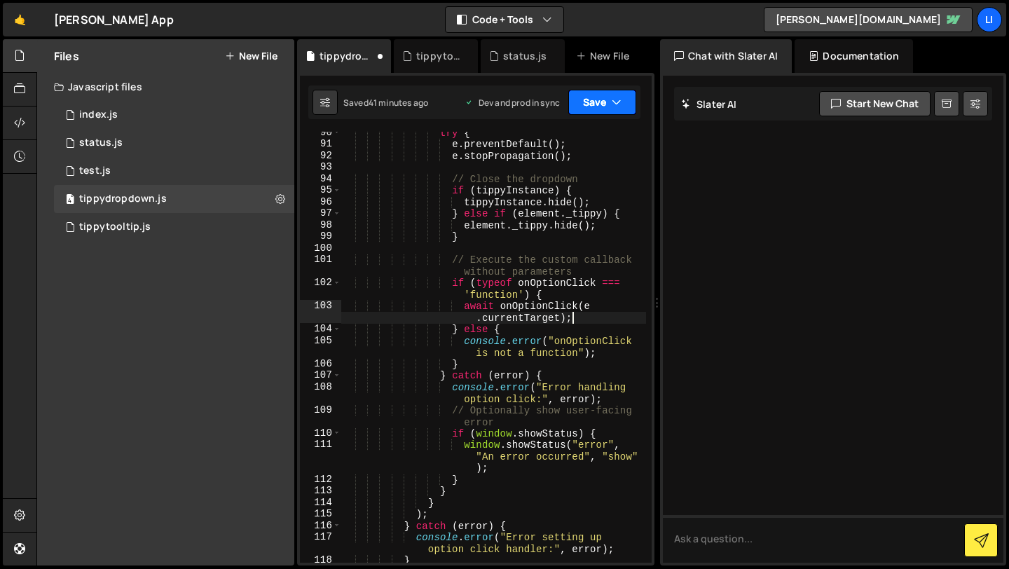
type textarea "await onOptionClick(e.currentTarget);"
click at [598, 95] on button "Save" at bounding box center [602, 102] width 68 height 25
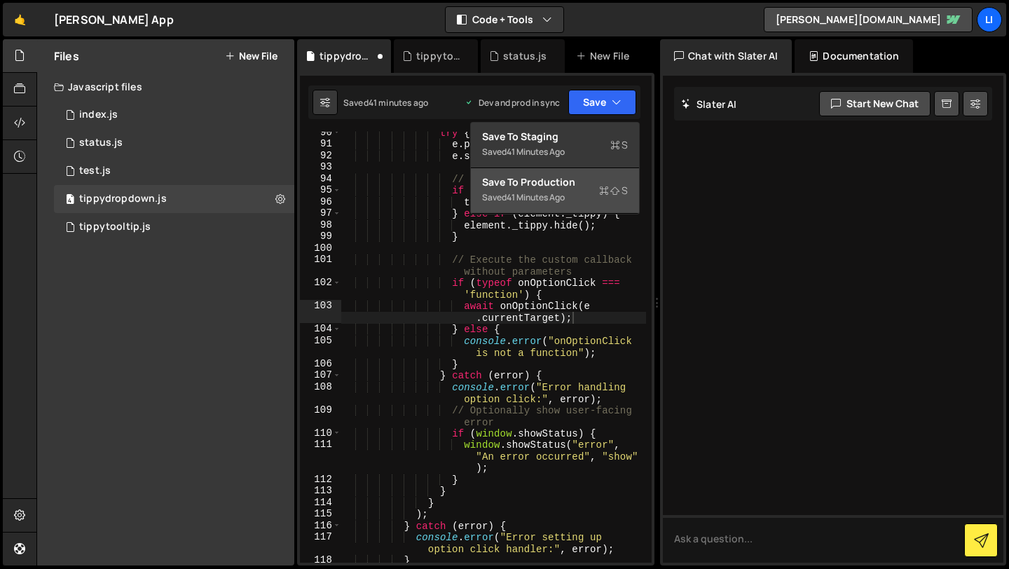
click at [569, 186] on div "Save to Production S" at bounding box center [555, 182] width 146 height 14
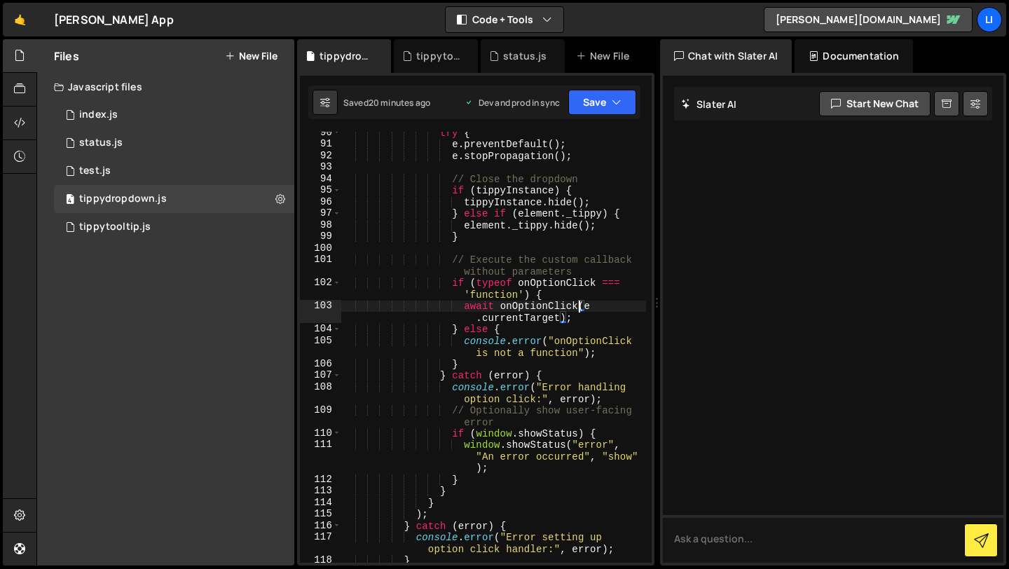
click at [576, 305] on div "try { e . preventDefault ( ) ; e . stopPropagation ( ) ; // Close the dropdown …" at bounding box center [493, 354] width 305 height 454
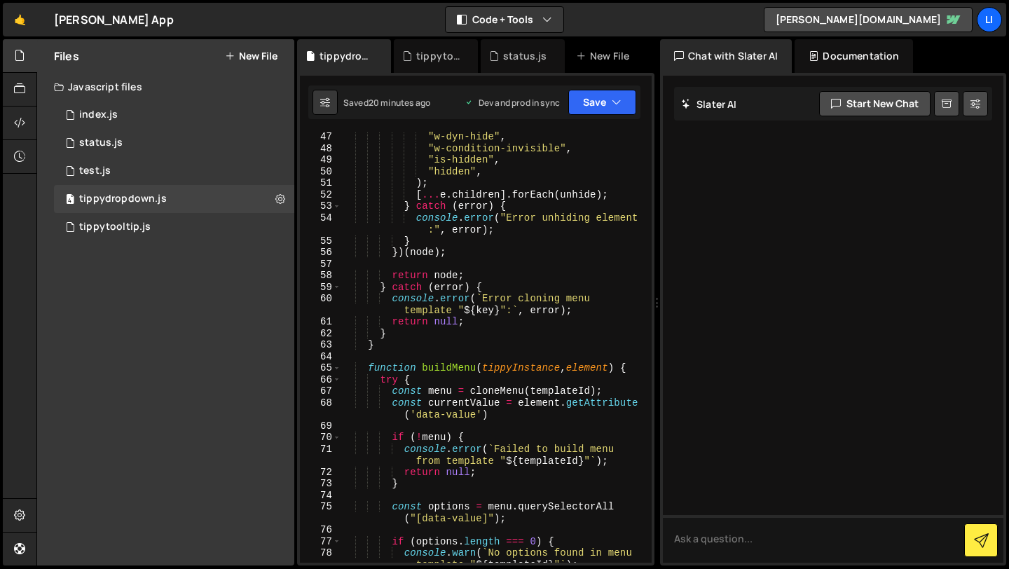
scroll to position [694, 0]
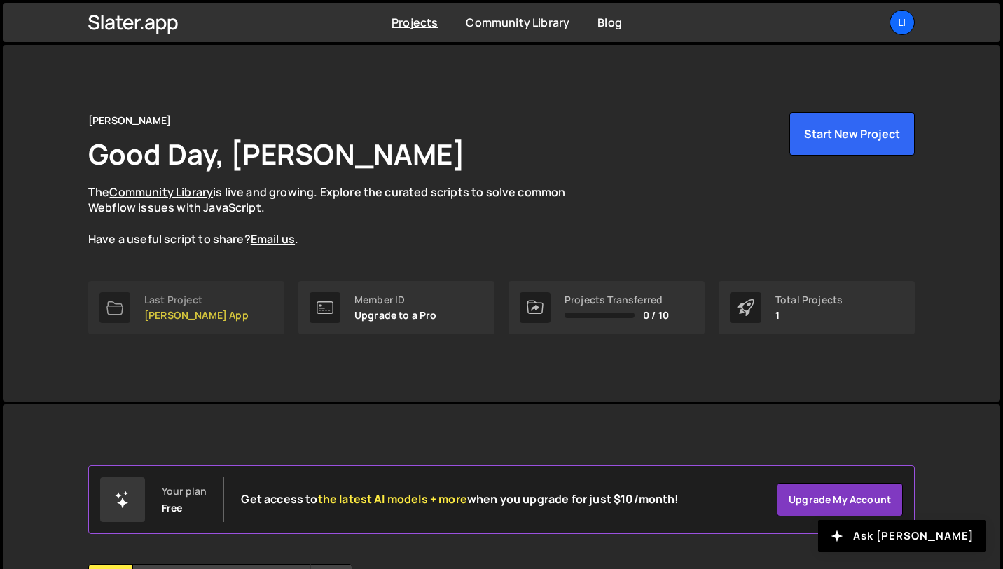
click at [214, 303] on link "Last Project Lisi App" at bounding box center [186, 307] width 196 height 53
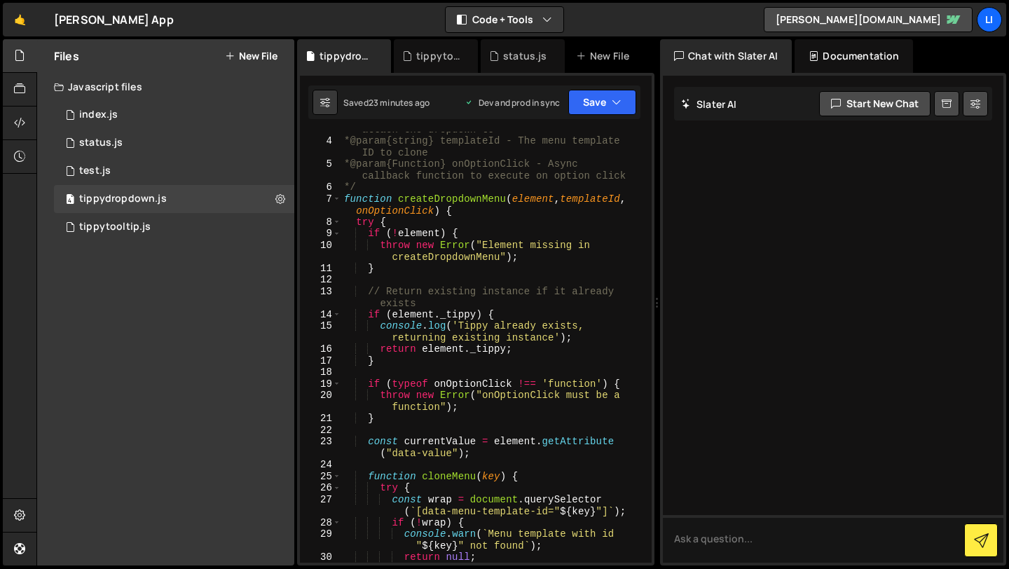
scroll to position [44, 0]
click at [564, 195] on div "* @param {HTMLElement} element - The element to attach the dropdown to * @param…" at bounding box center [493, 344] width 305 height 466
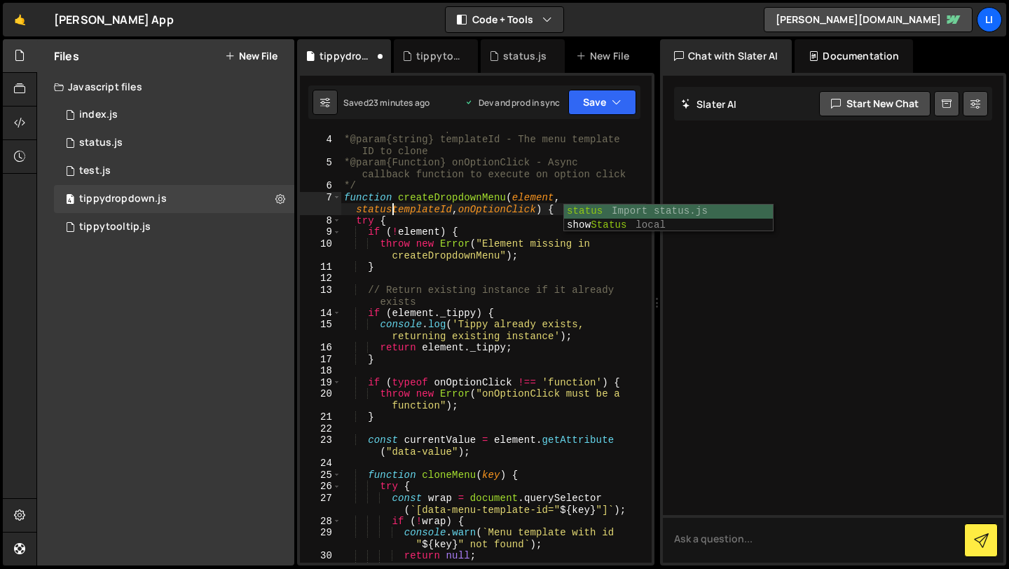
scroll to position [0, 18]
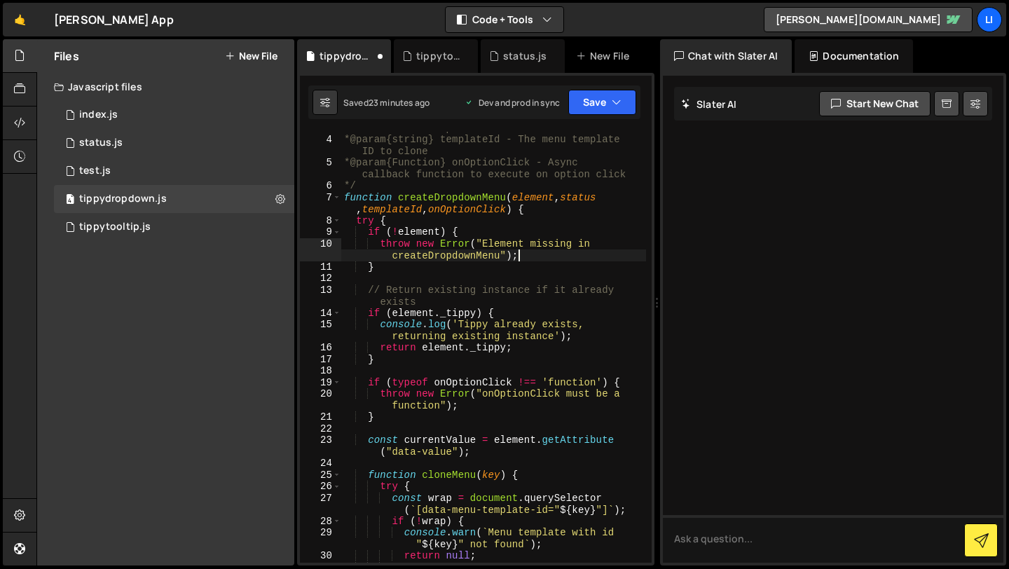
click at [565, 259] on div "* @param {HTMLElement} element - The element to attach the dropdown to * @param…" at bounding box center [493, 344] width 305 height 466
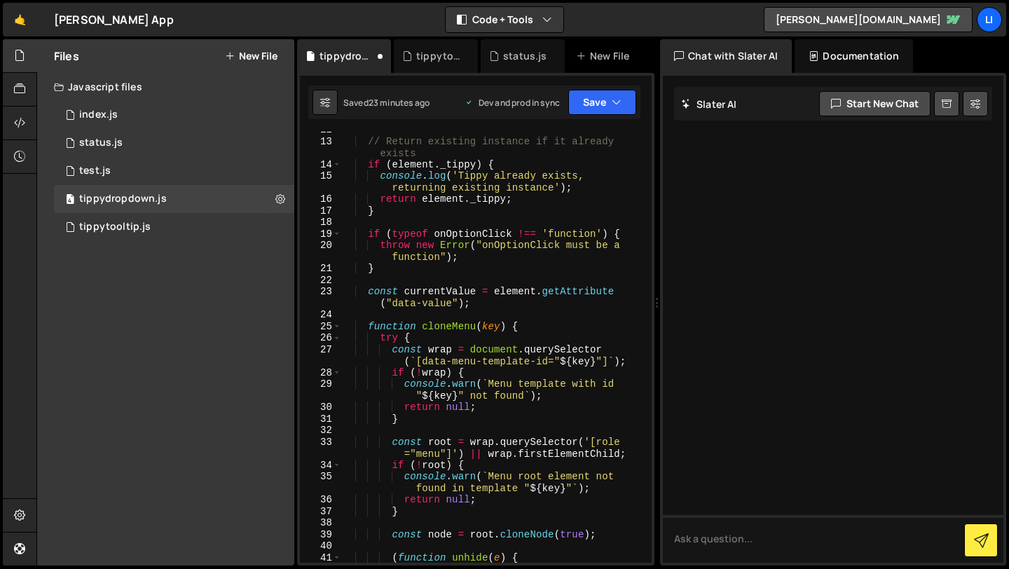
scroll to position [193, 0]
drag, startPoint x: 496, startPoint y: 291, endPoint x: 502, endPoint y: 302, distance: 12.5
click at [502, 305] on div "// Return existing instance if it already exists if ( element . _tippy ) { cons…" at bounding box center [493, 351] width 305 height 454
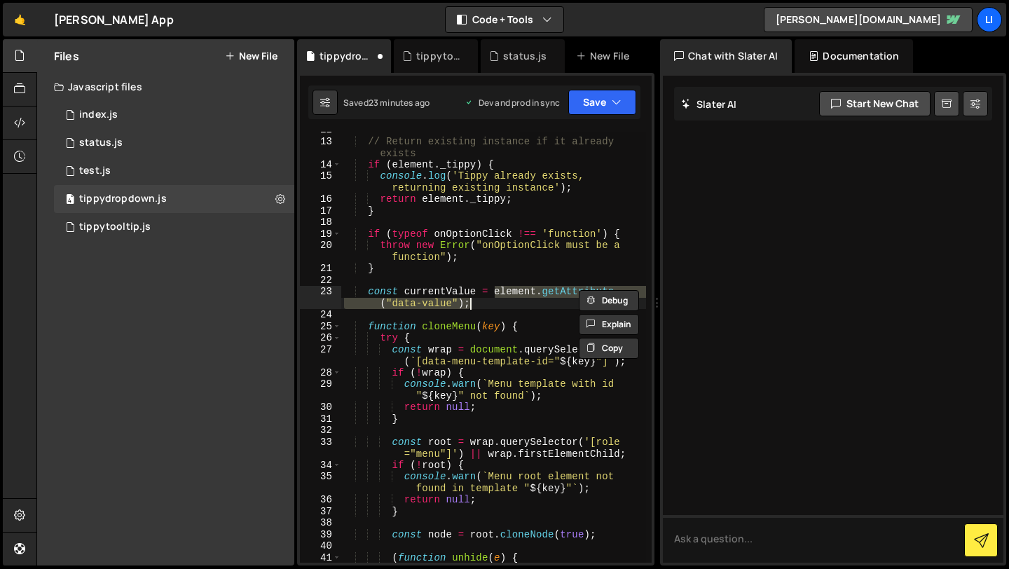
click at [495, 293] on div "// Return existing instance if it already exists if ( element . _tippy ) { cons…" at bounding box center [493, 347] width 305 height 431
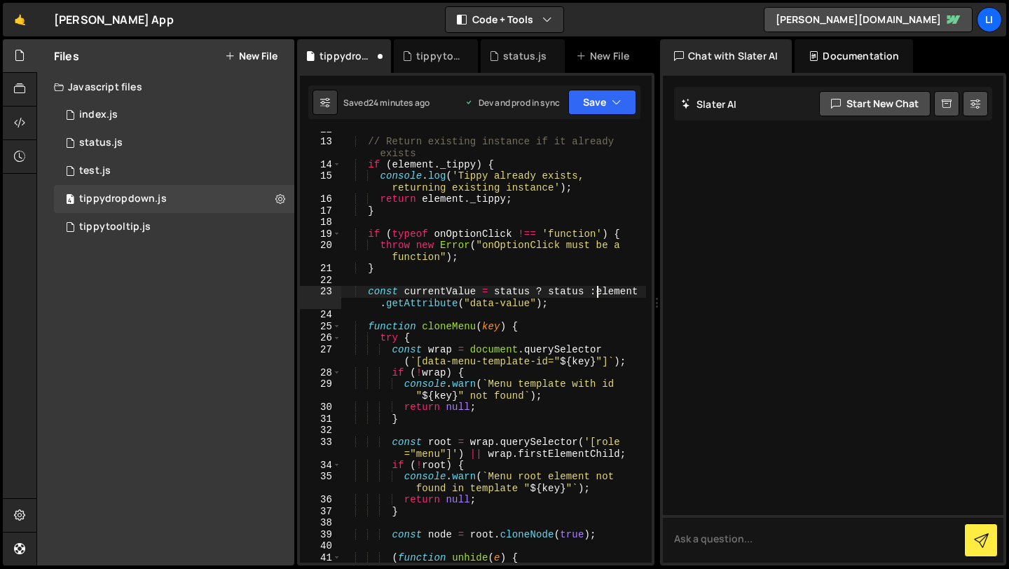
scroll to position [0, 18]
click at [593, 99] on button "Save" at bounding box center [602, 102] width 68 height 25
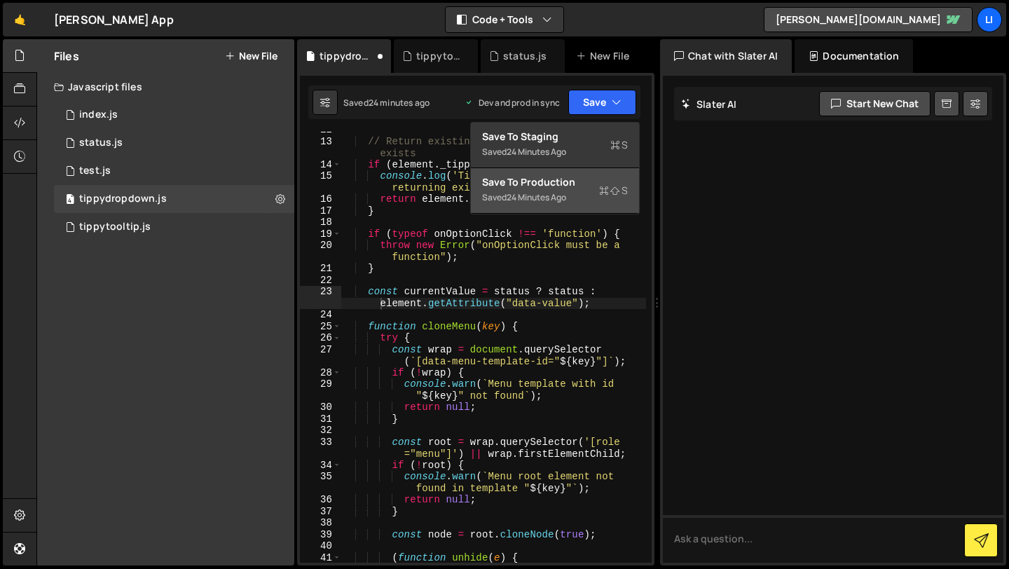
click at [538, 200] on div "24 minutes ago" at bounding box center [536, 197] width 60 height 12
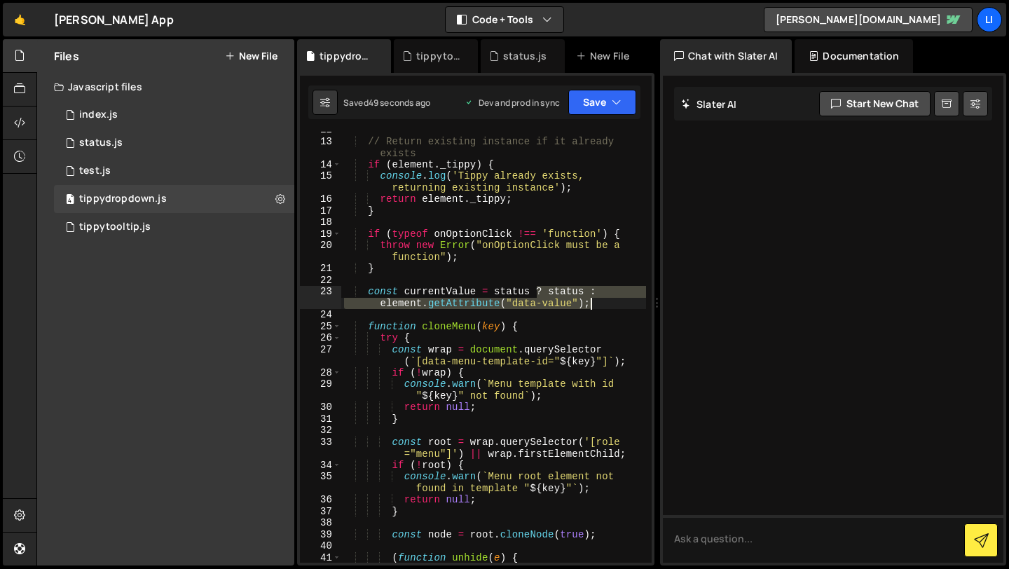
drag, startPoint x: 539, startPoint y: 286, endPoint x: 599, endPoint y: 304, distance: 62.1
click at [599, 304] on div "// Return existing instance if it already exists if ( element . _tippy ) { cons…" at bounding box center [493, 351] width 305 height 454
type textarea "const currentValue = status"
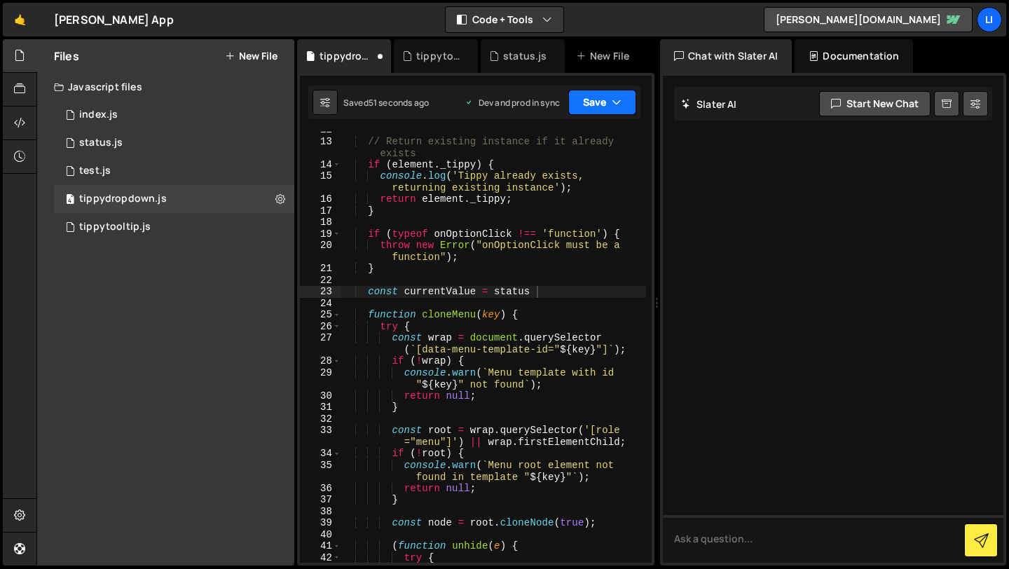
click at [613, 98] on icon "button" at bounding box center [617, 102] width 10 height 14
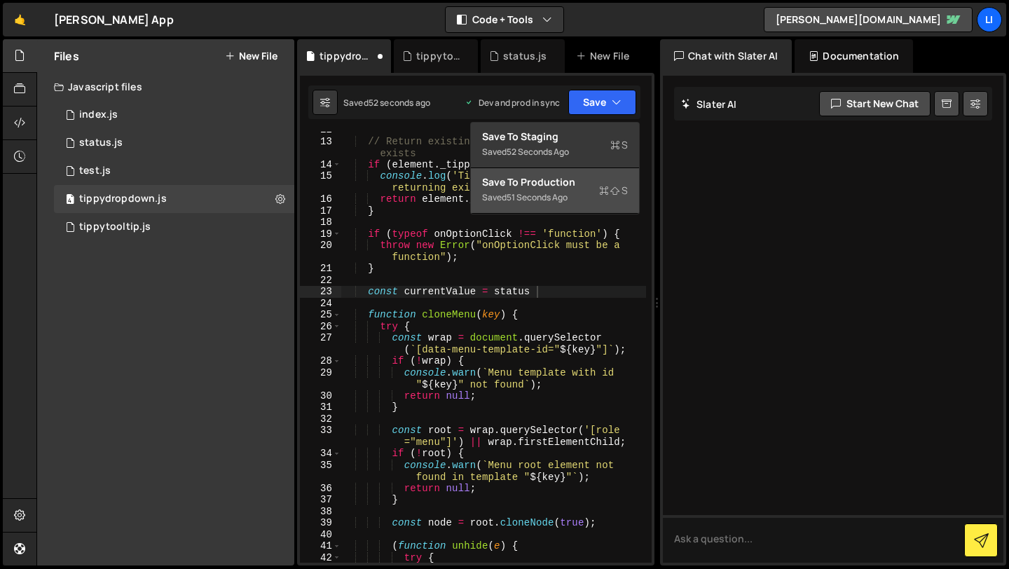
click at [587, 191] on div "Saved 51 seconds ago" at bounding box center [555, 197] width 146 height 17
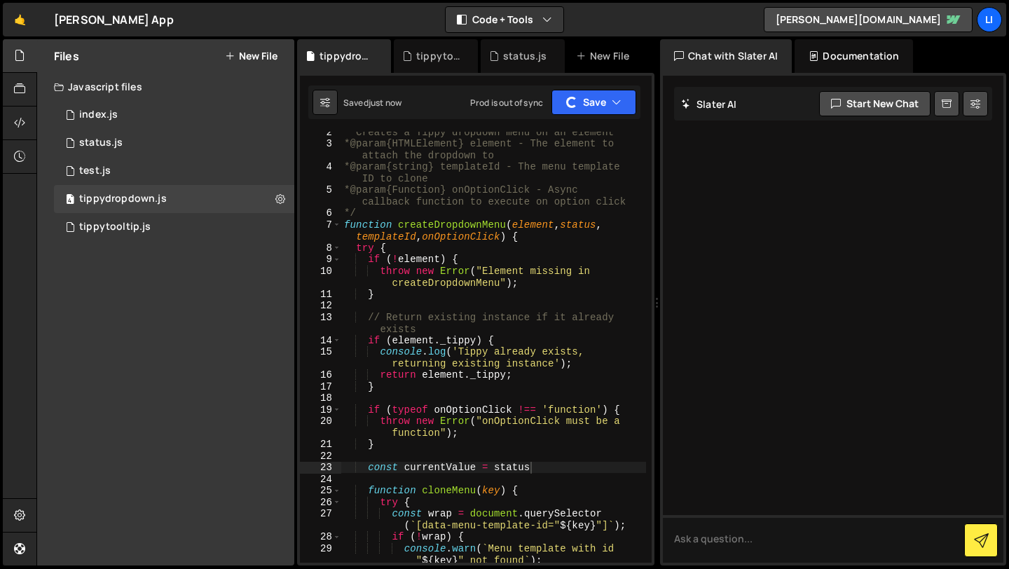
scroll to position [0, 0]
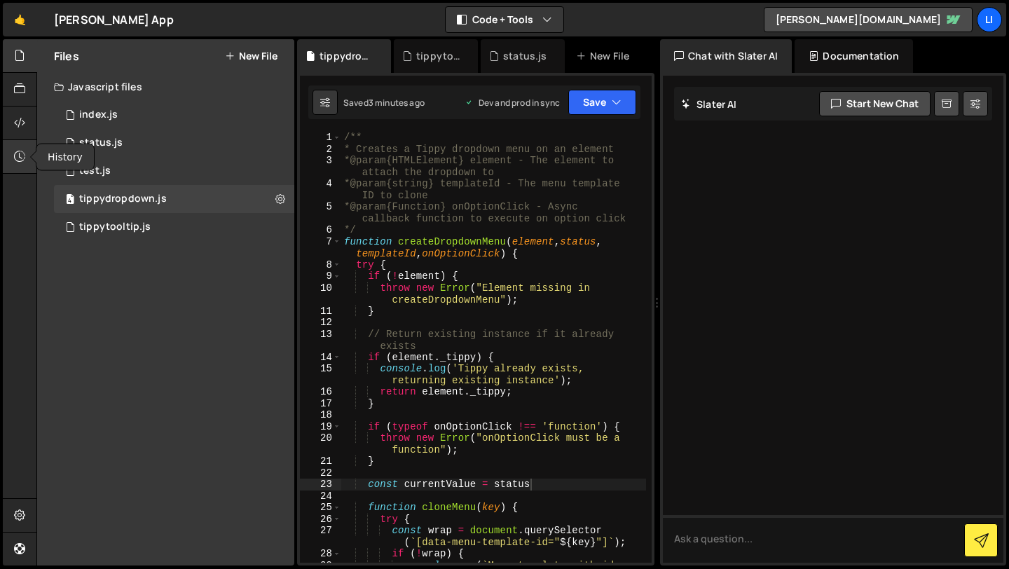
click at [19, 150] on icon at bounding box center [19, 156] width 11 height 15
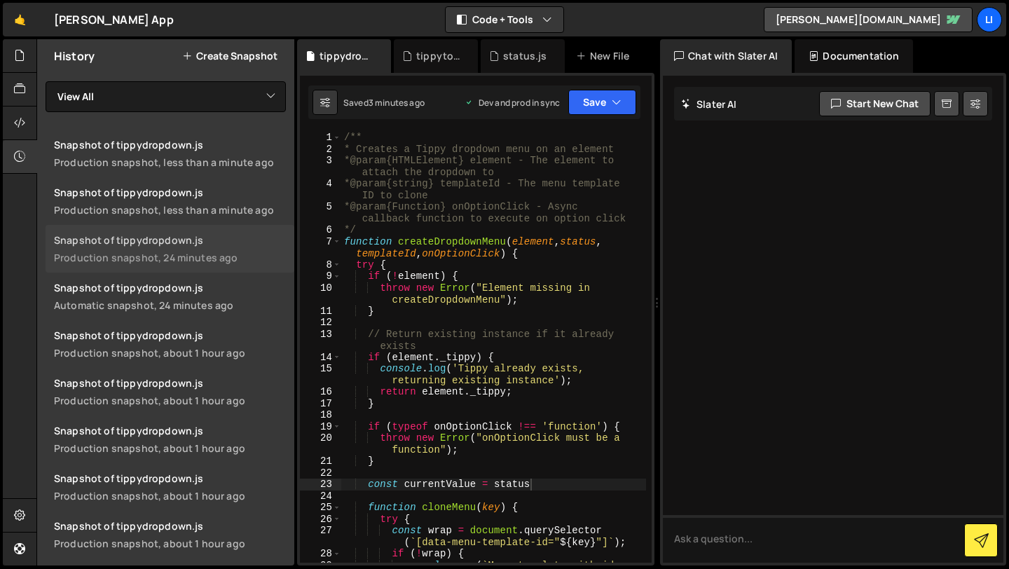
click at [242, 247] on link "Snapshot of tippydropdown.js Production snapshot, 24 minutes ago" at bounding box center [170, 249] width 249 height 48
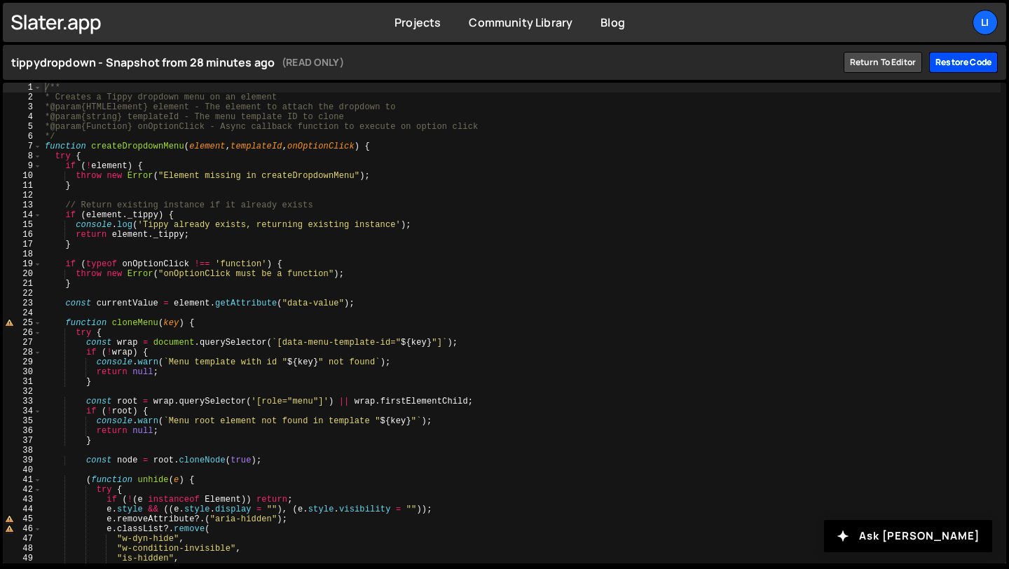
click at [966, 69] on div "Restore code" at bounding box center [963, 62] width 69 height 21
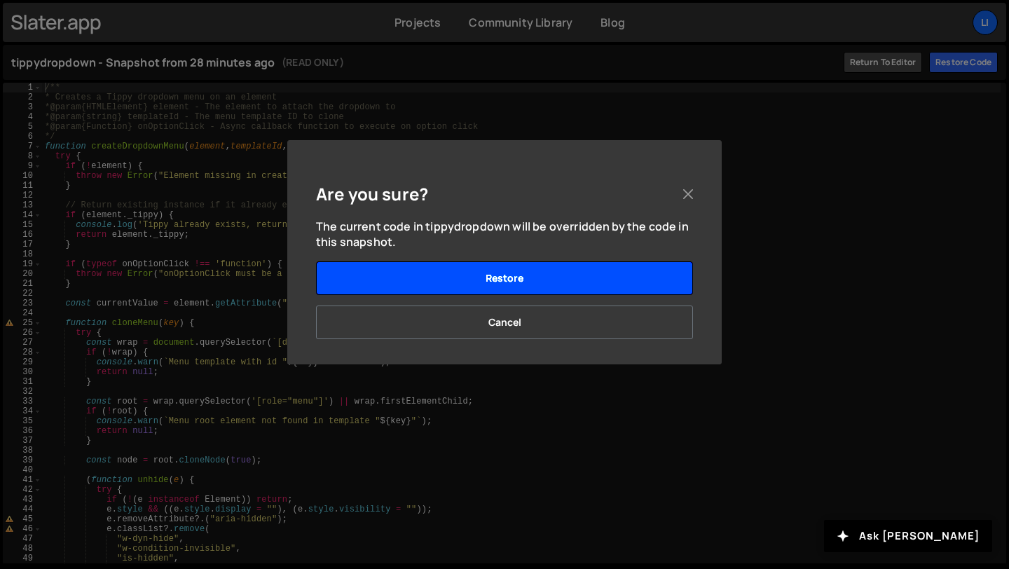
click at [599, 282] on button "Restore" at bounding box center [504, 278] width 377 height 34
